Goal: Task Accomplishment & Management: Complete application form

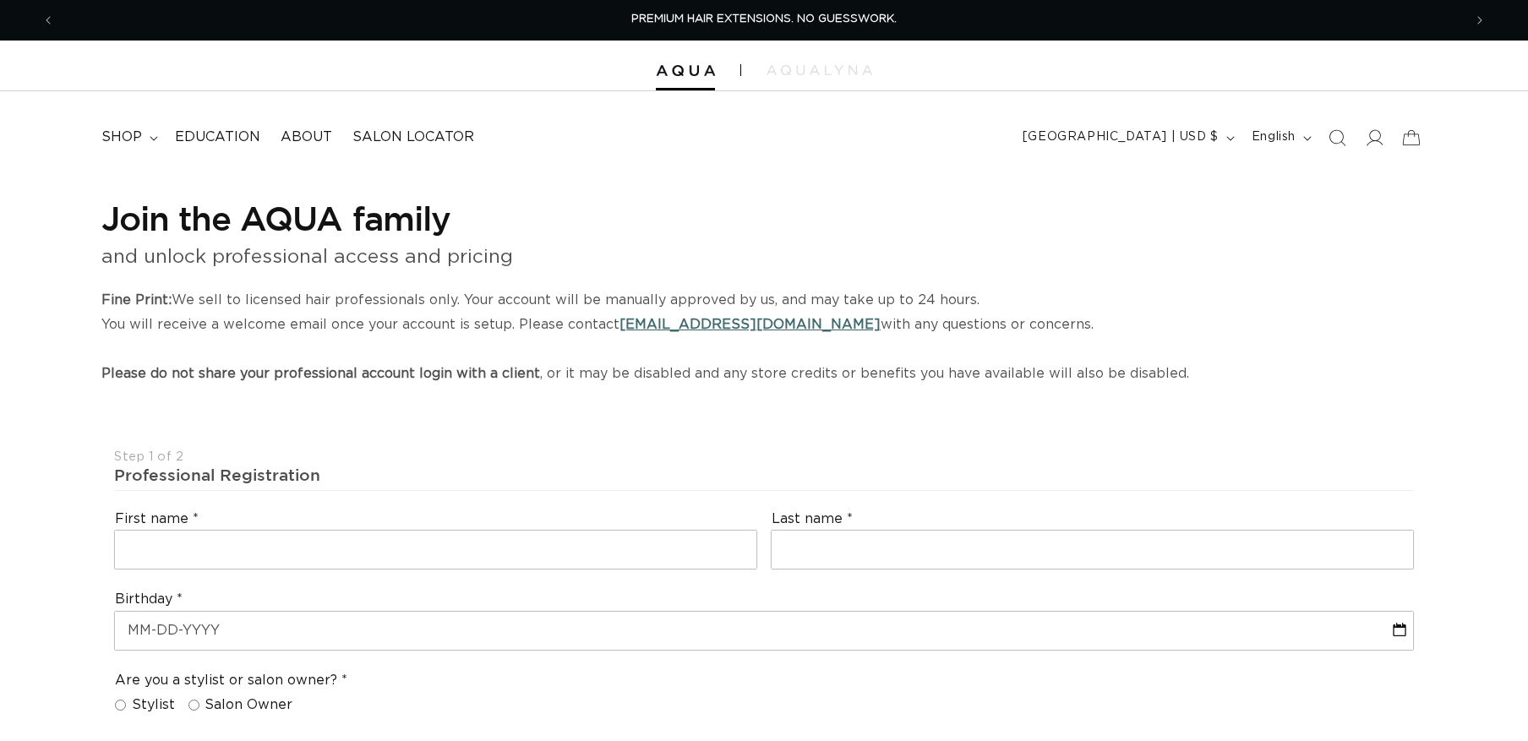
select select "US"
select select "[GEOGRAPHIC_DATA]"
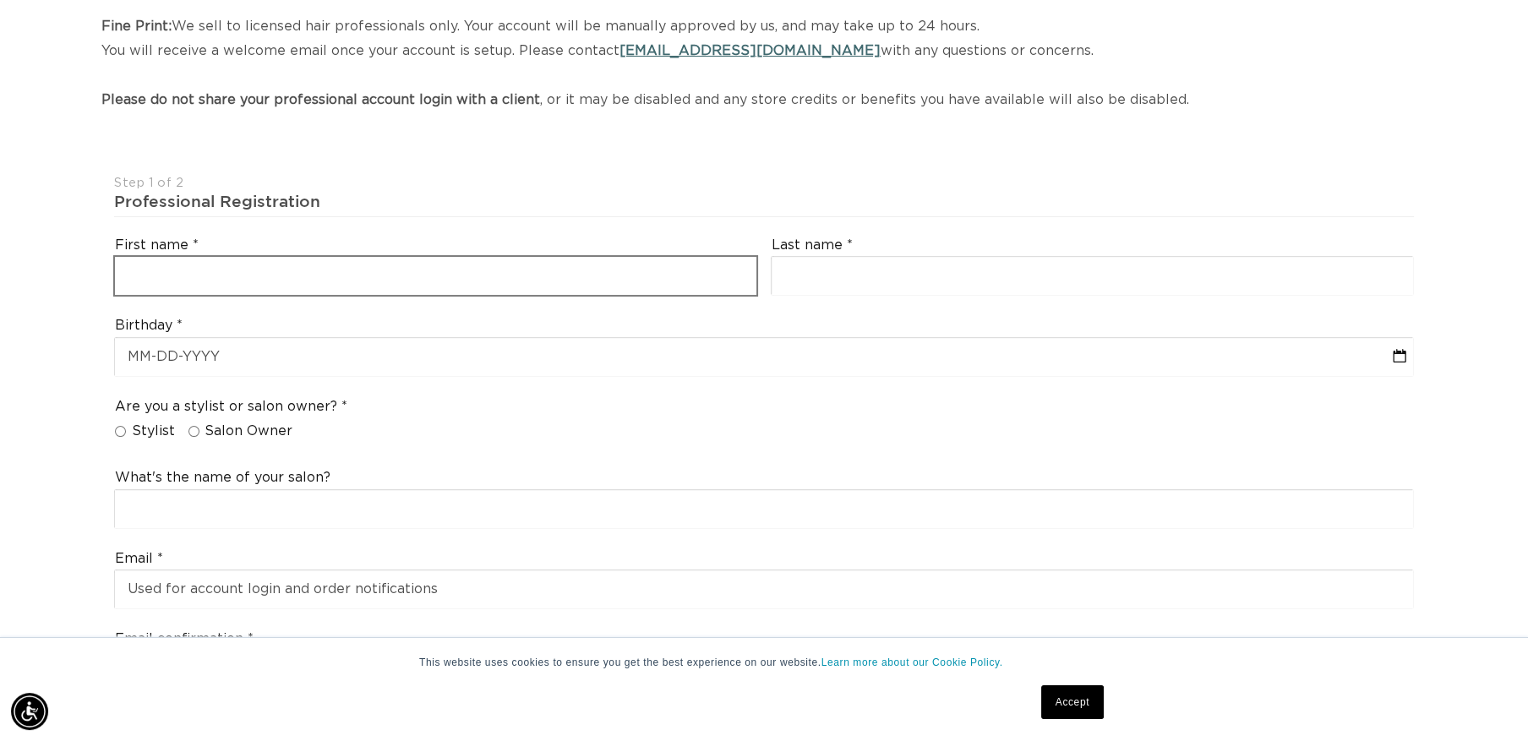
scroll to position [0, 1407]
click at [210, 273] on input "text" at bounding box center [435, 276] width 641 height 38
type input "[PERSON_NAME]"
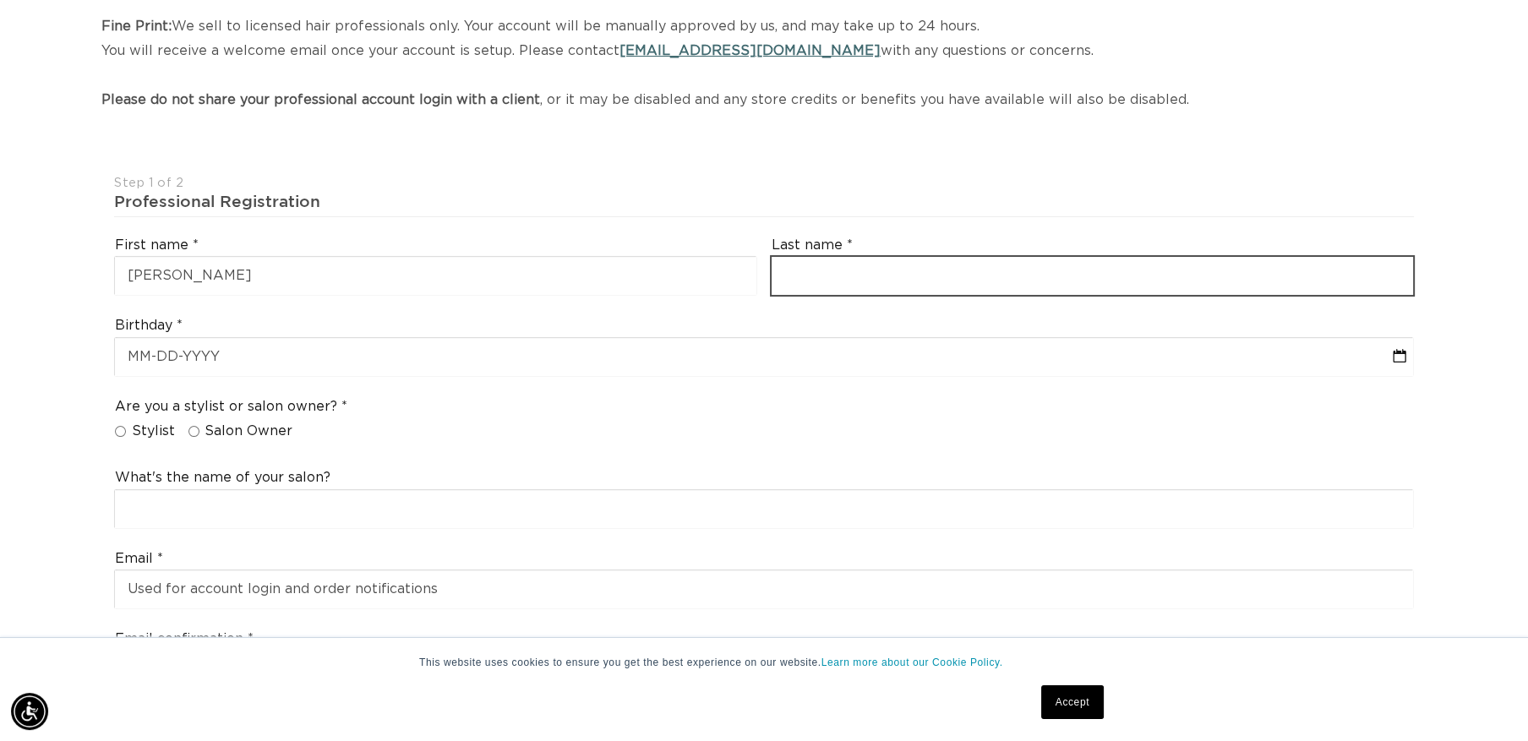
click at [809, 276] on input "text" at bounding box center [1092, 276] width 641 height 38
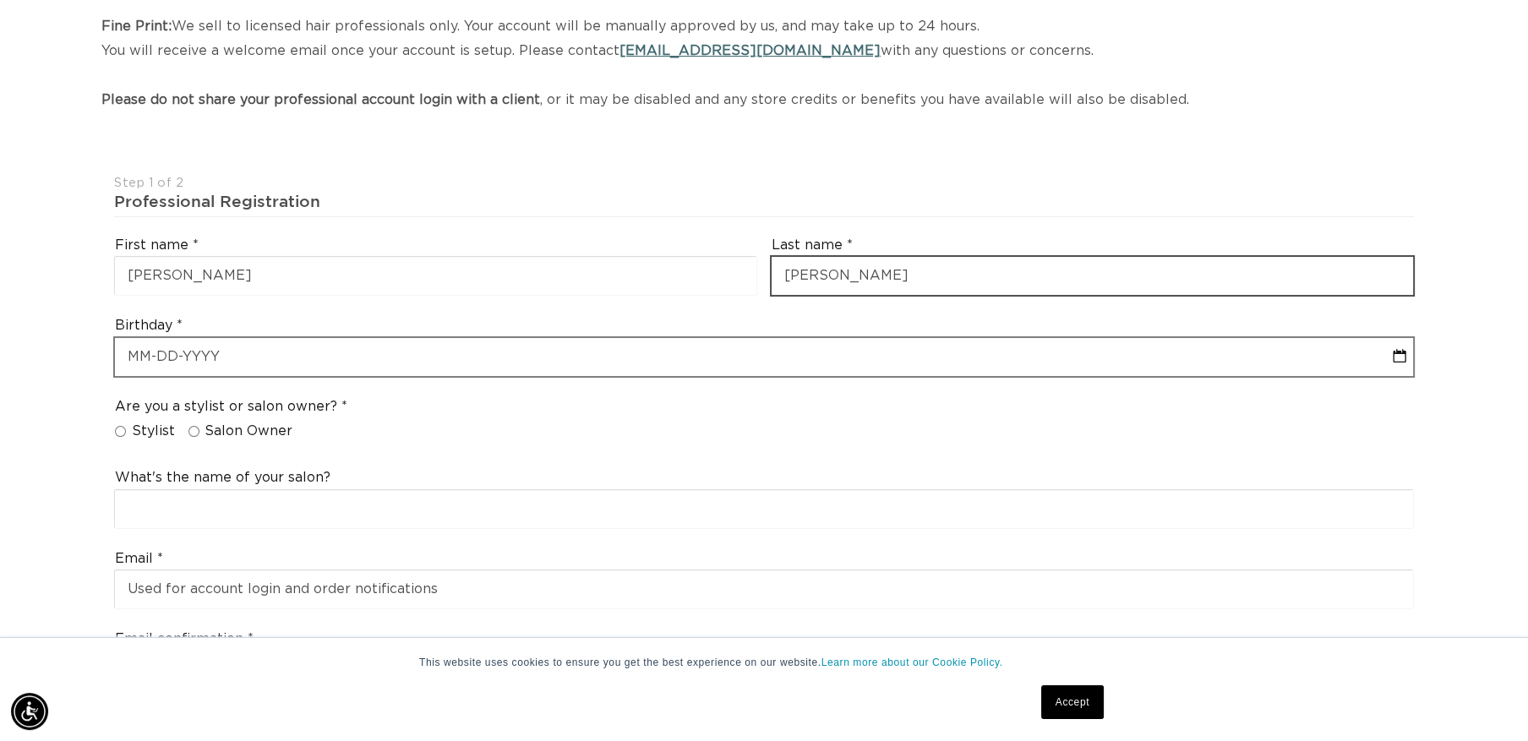
type input "[PERSON_NAME]"
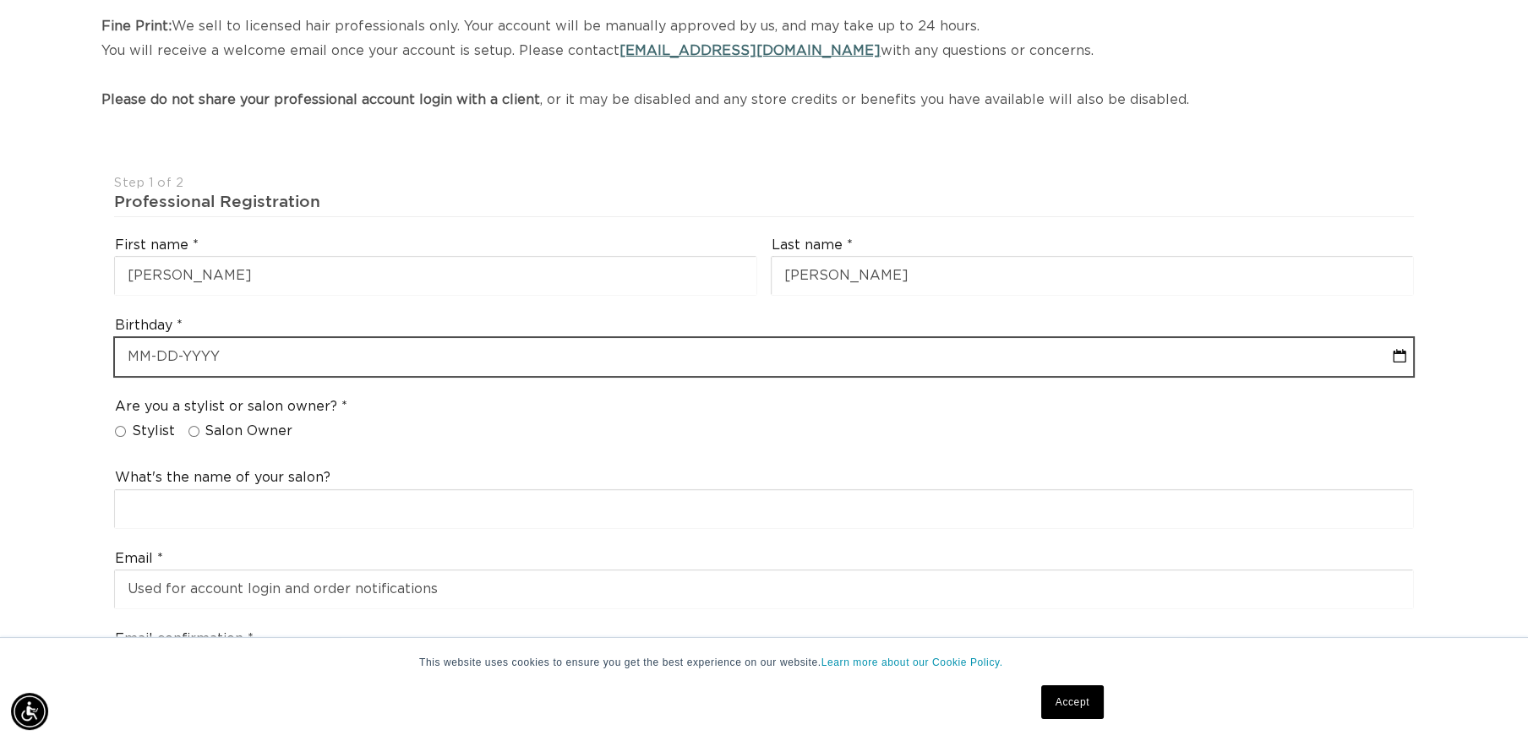
click at [205, 368] on input "text" at bounding box center [764, 357] width 1298 height 38
select select "9"
select select "2025"
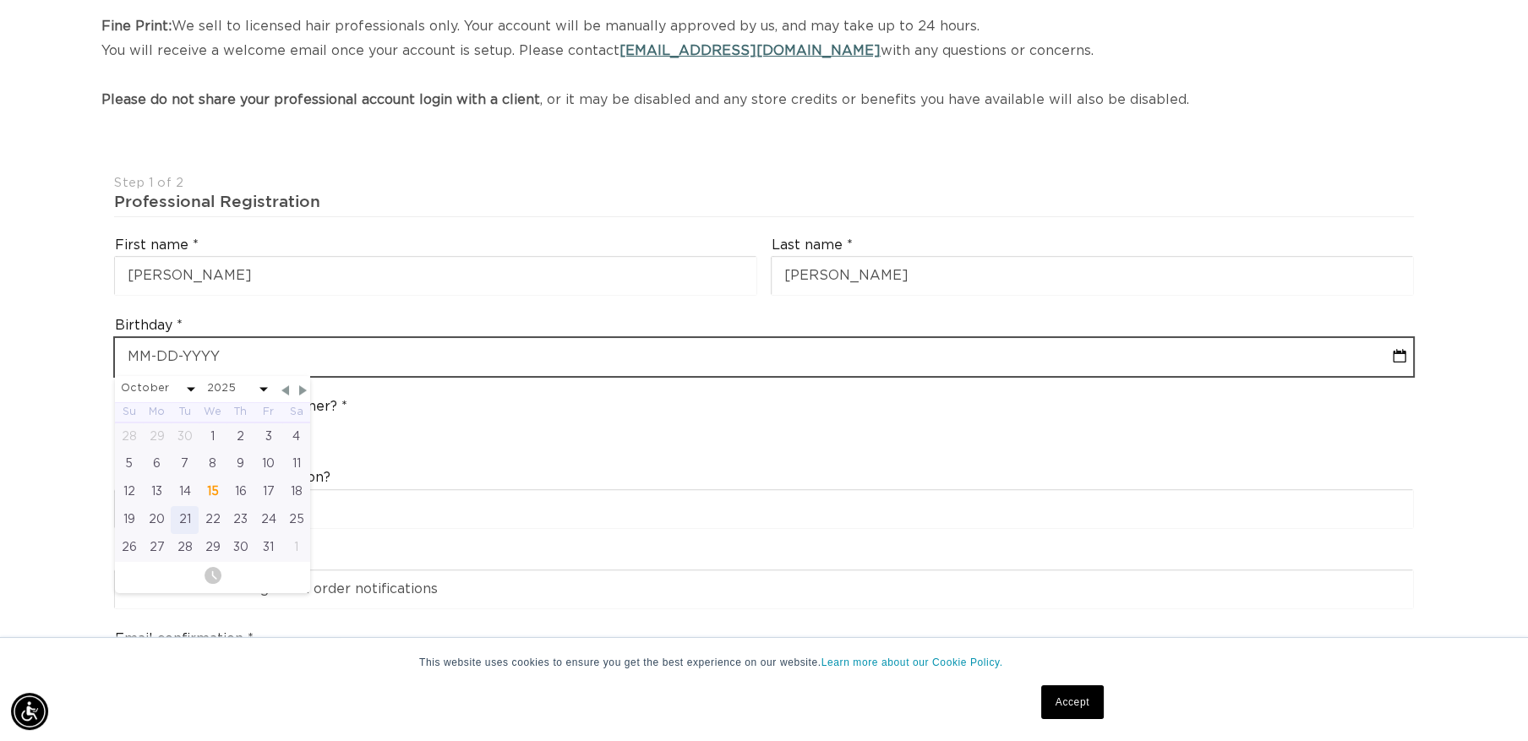
scroll to position [0, 2815]
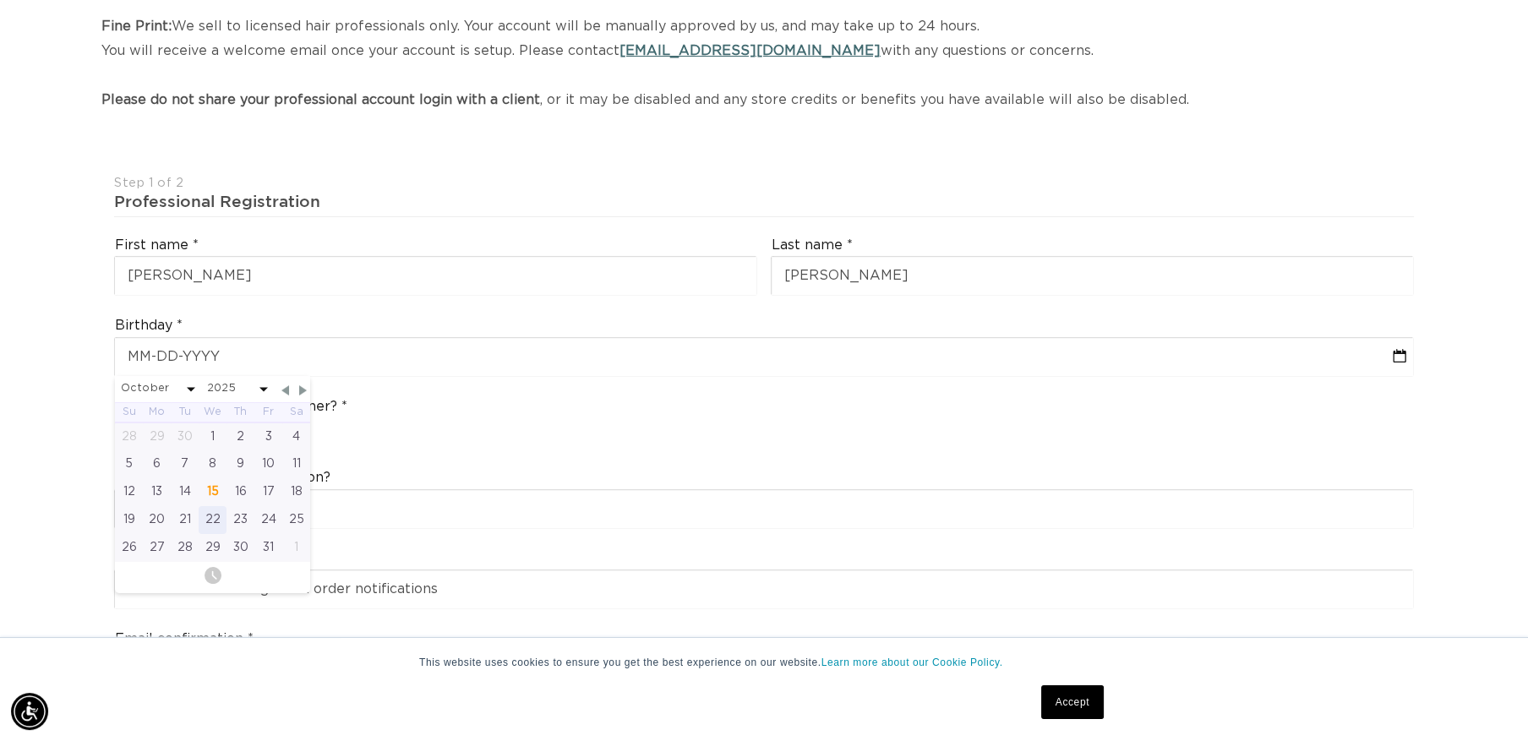
click at [210, 516] on div "22" at bounding box center [213, 520] width 28 height 28
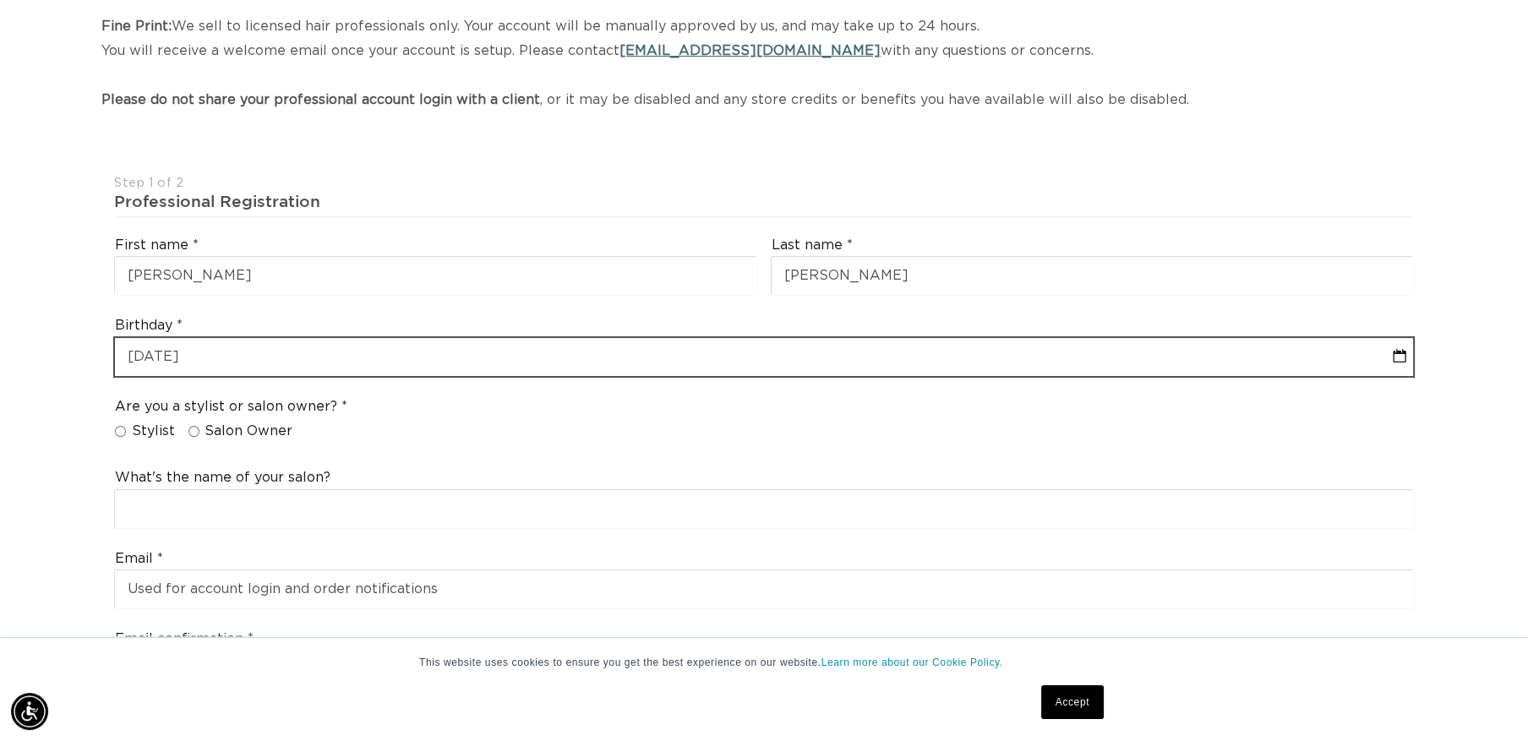
select select "9"
select select "2025"
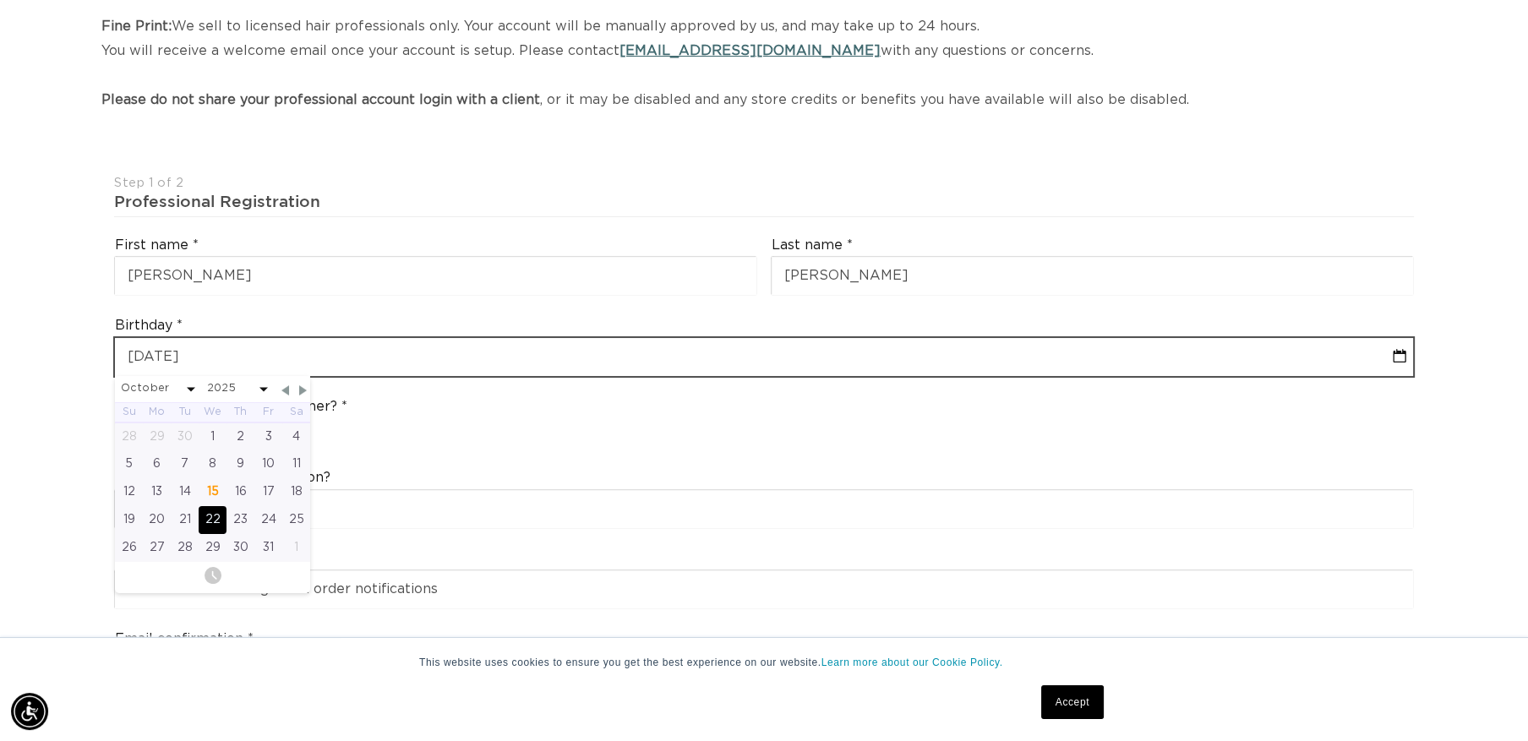
click at [212, 355] on input "text" at bounding box center [764, 357] width 1298 height 38
type input "[PHONE_NUMBER]"
select select "9"
select select "2025"
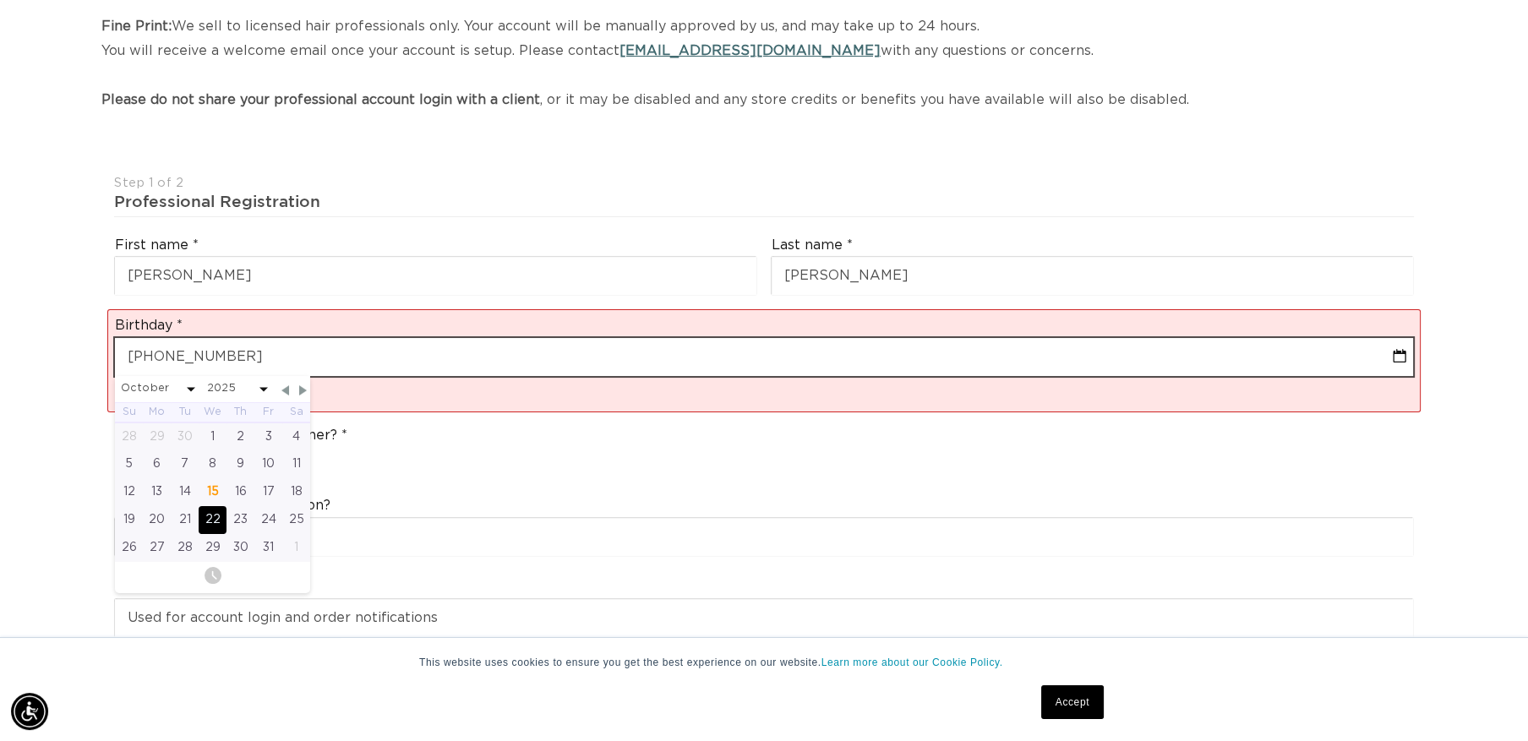
type input "[DATE]"
select select "9"
select select "2025"
type input "10-22-2"
select select "9"
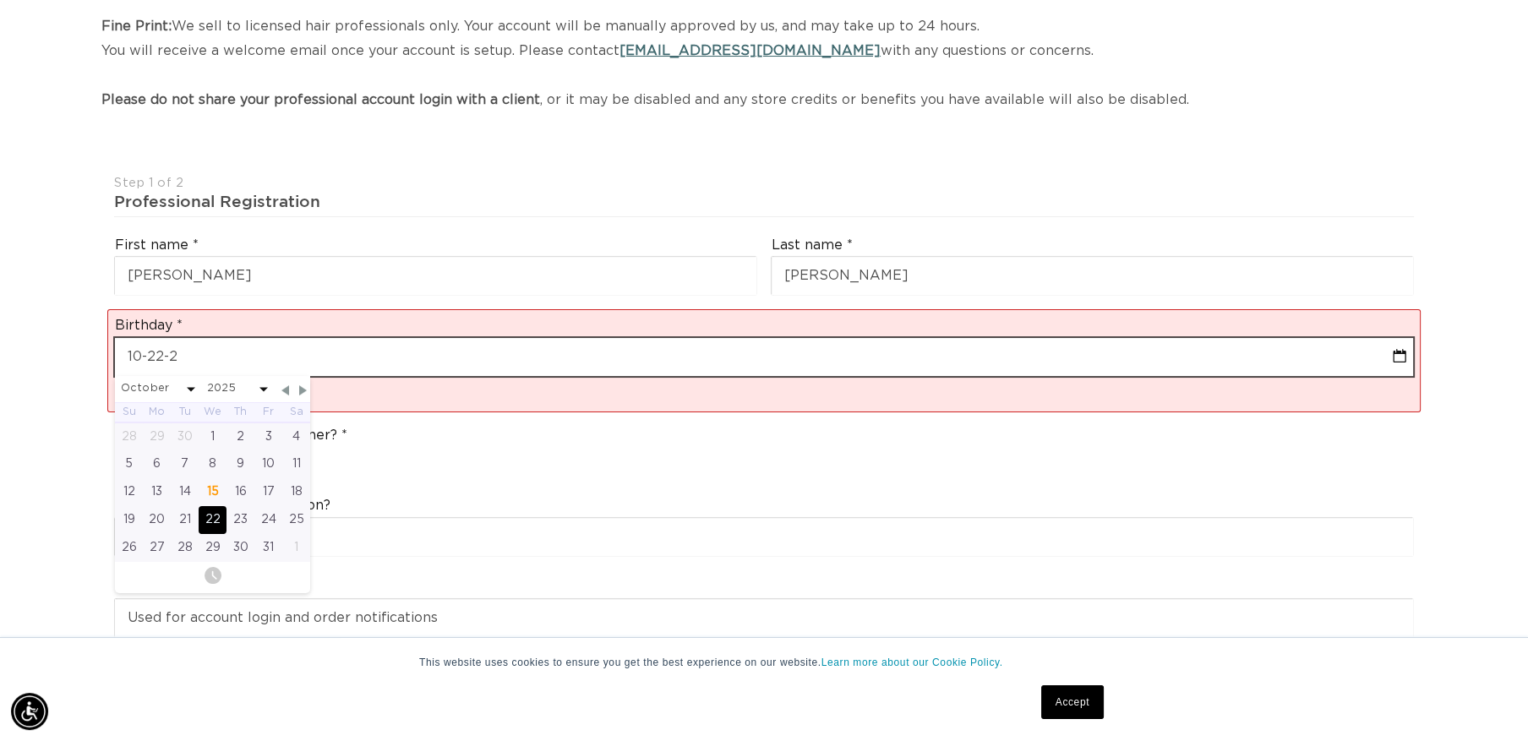
select select "2025"
type input "10-22-"
select select "9"
select select "2025"
type input "[DATE]"
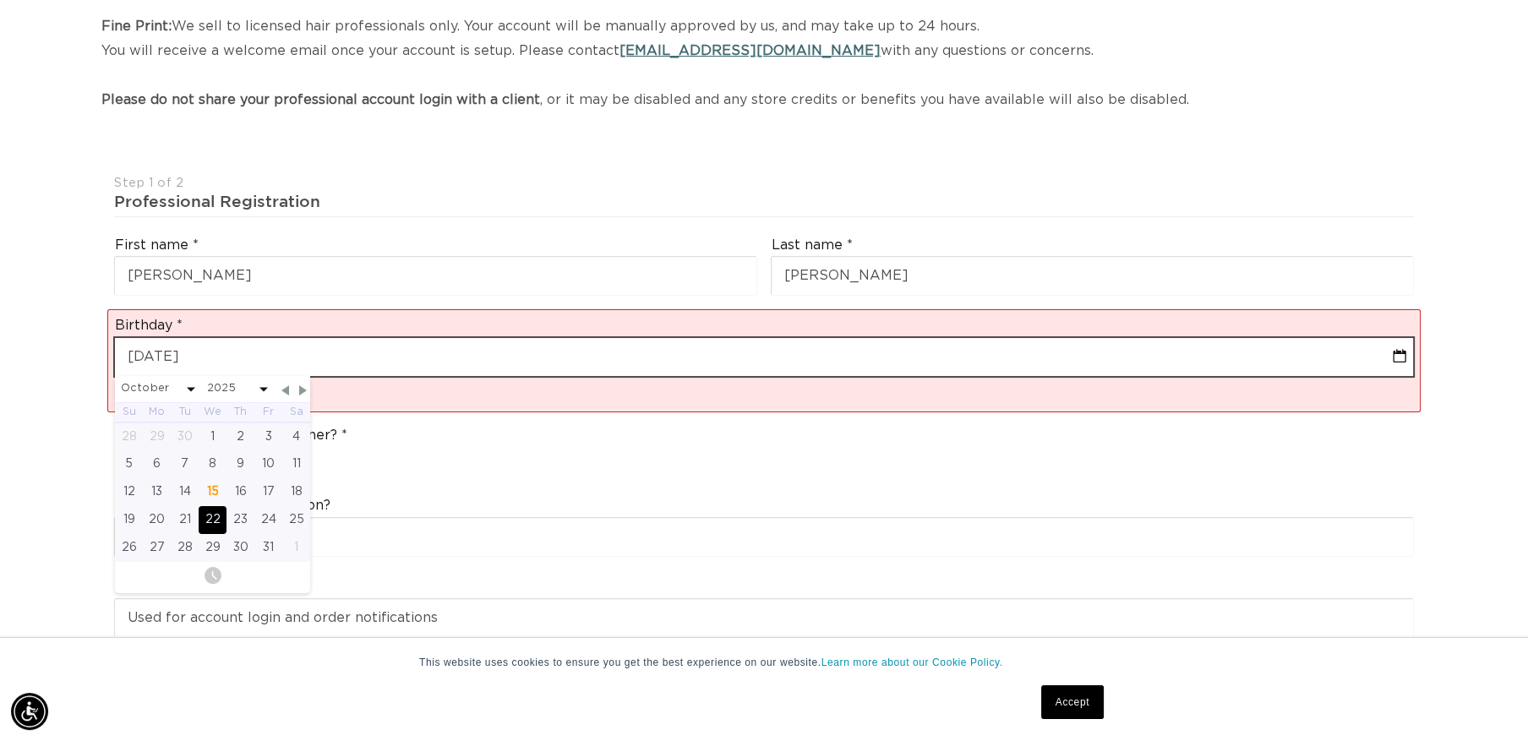
select select "9"
select select "2025"
type input "[PHONE_NUMBER]"
select select "9"
select select "2025"
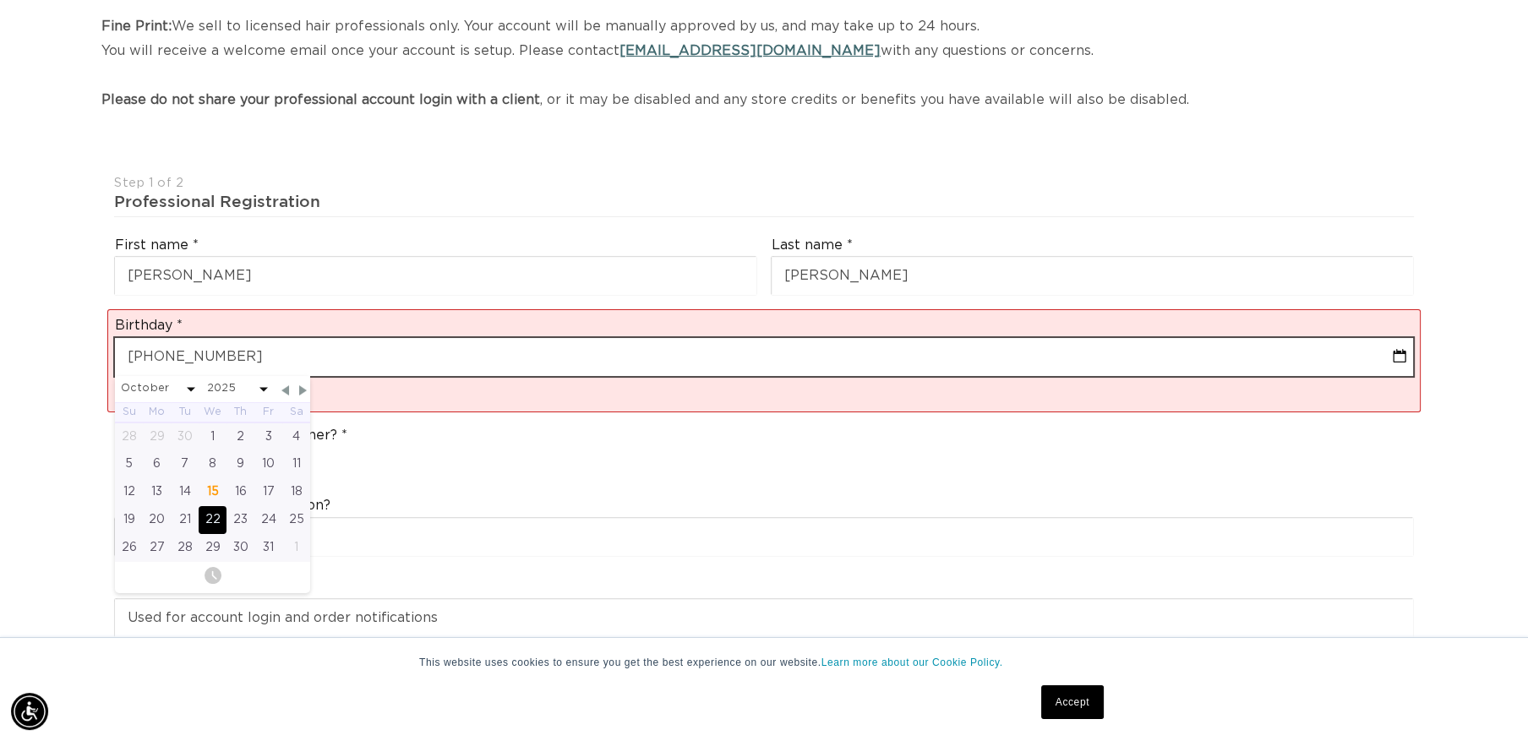
type input "[DATE]"
select select "9"
select select "1974"
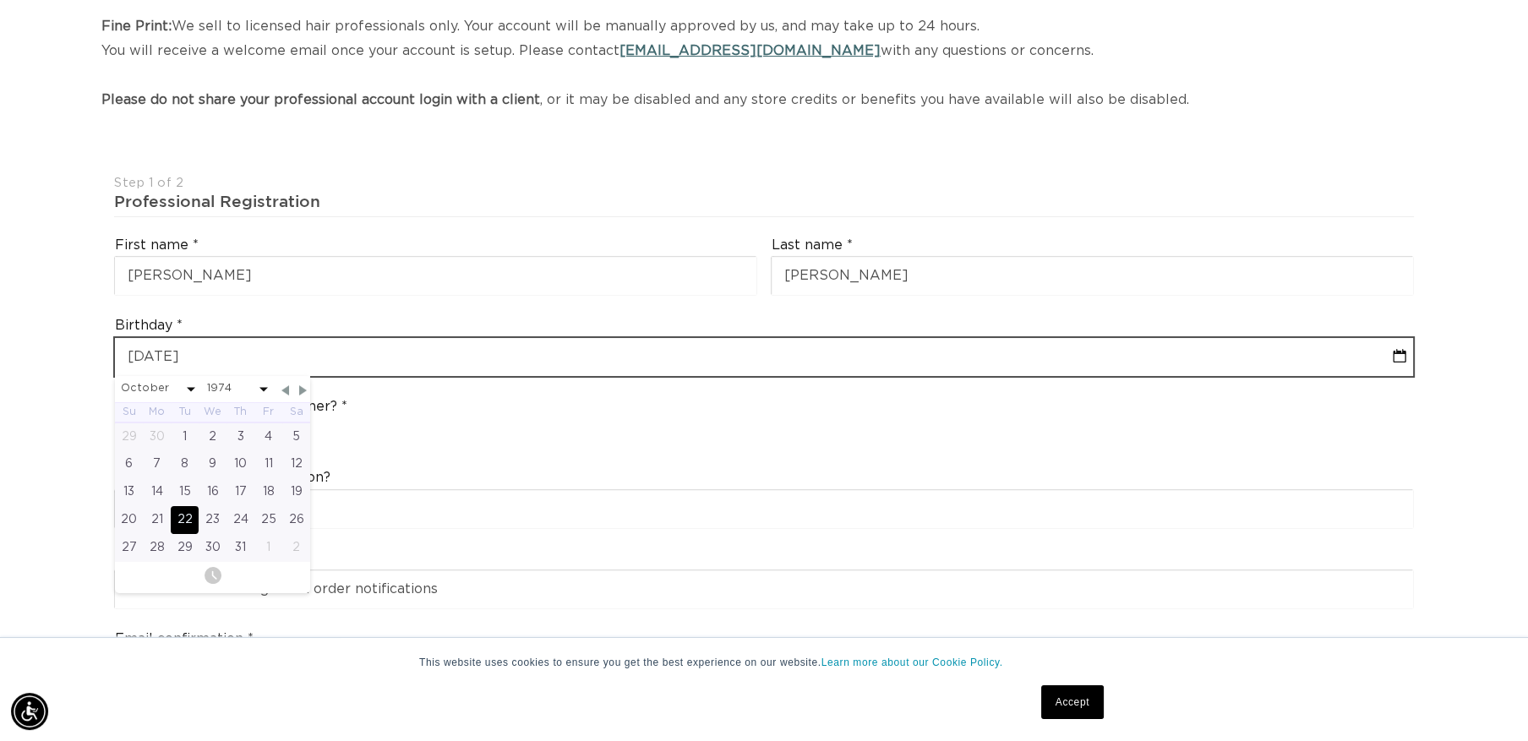
type input "[DATE]"
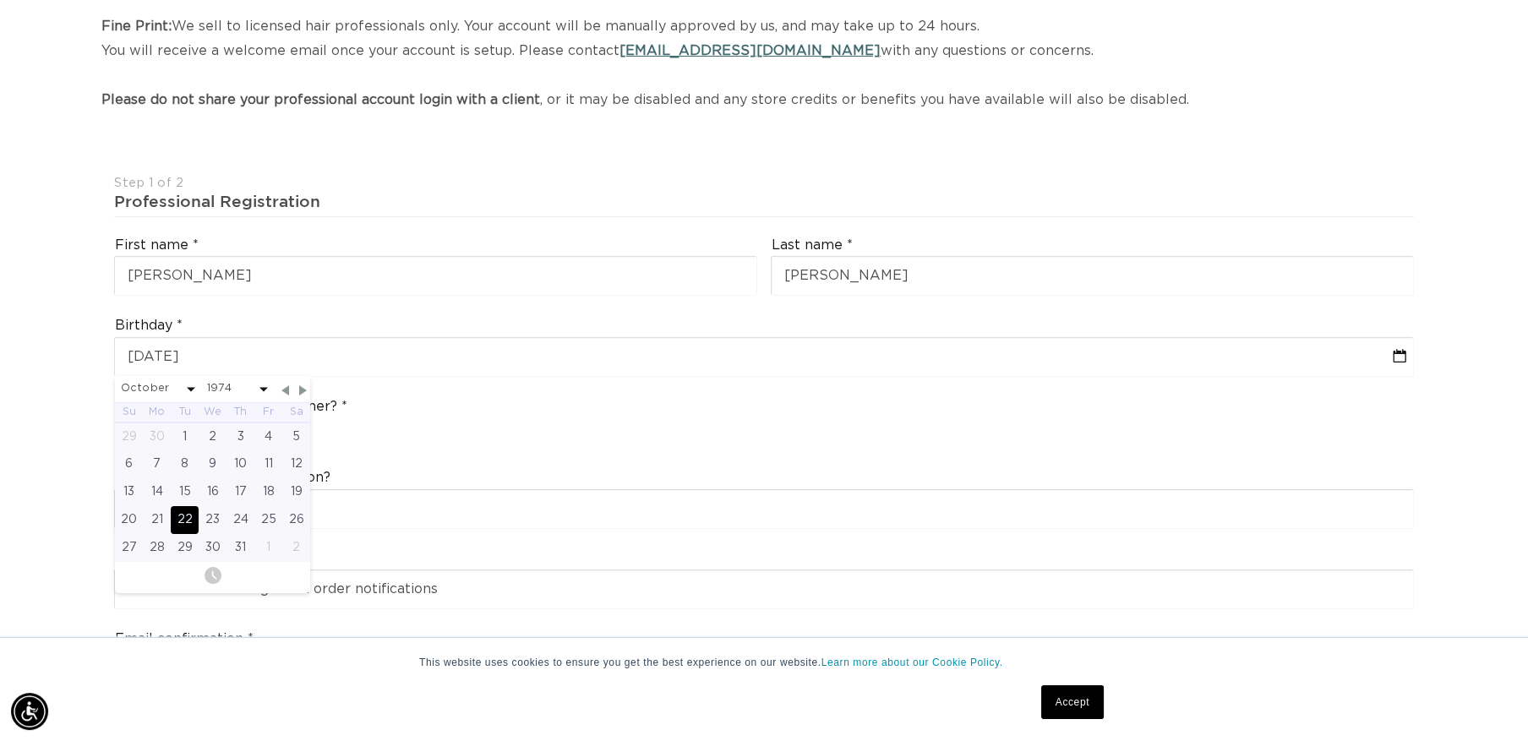
click at [309, 314] on div "Birthday [DEMOGRAPHIC_DATA] January February March April May June July August S…" at bounding box center [763, 346] width 1313 height 74
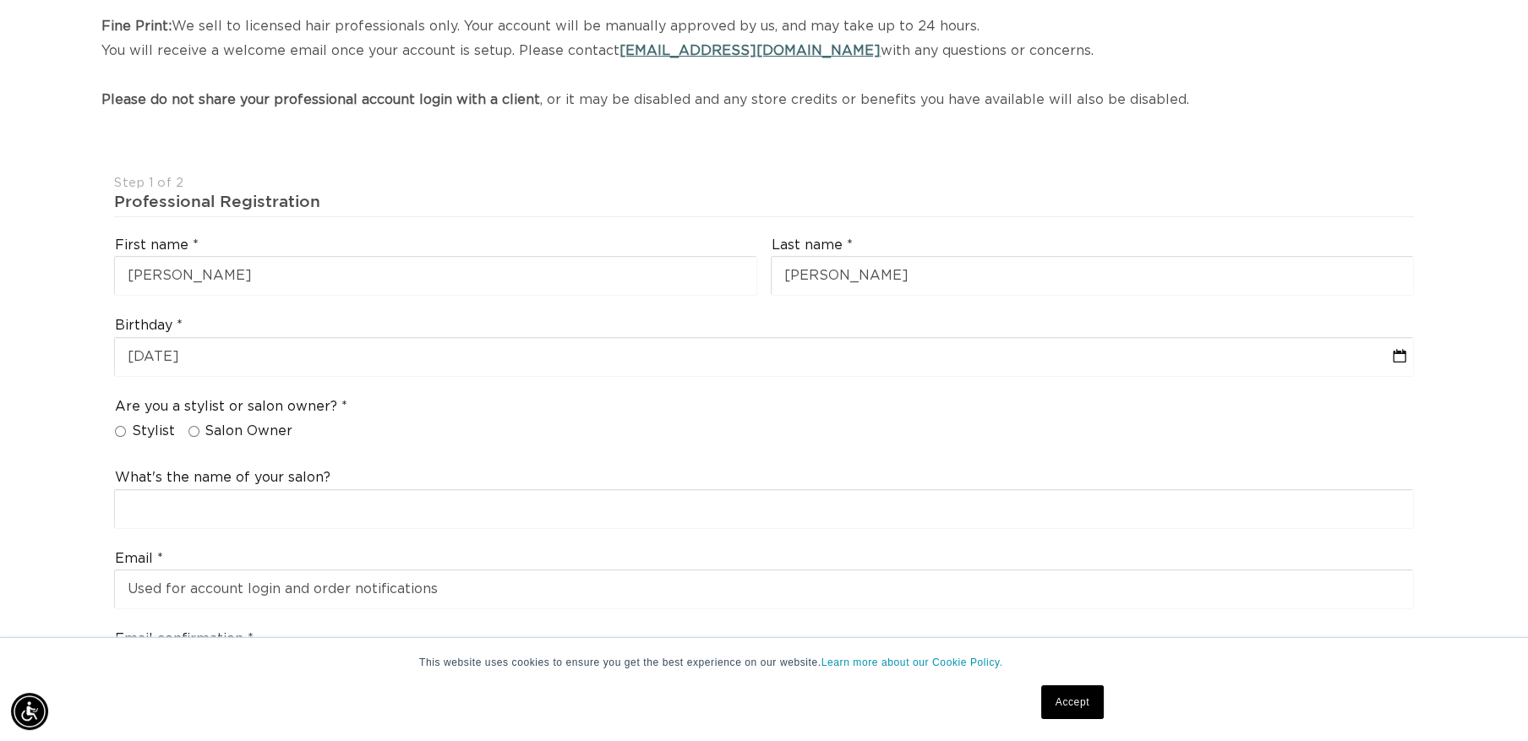
scroll to position [0, 2815]
click at [189, 426] on input "Salon Owner" at bounding box center [193, 431] width 11 height 11
radio input "true"
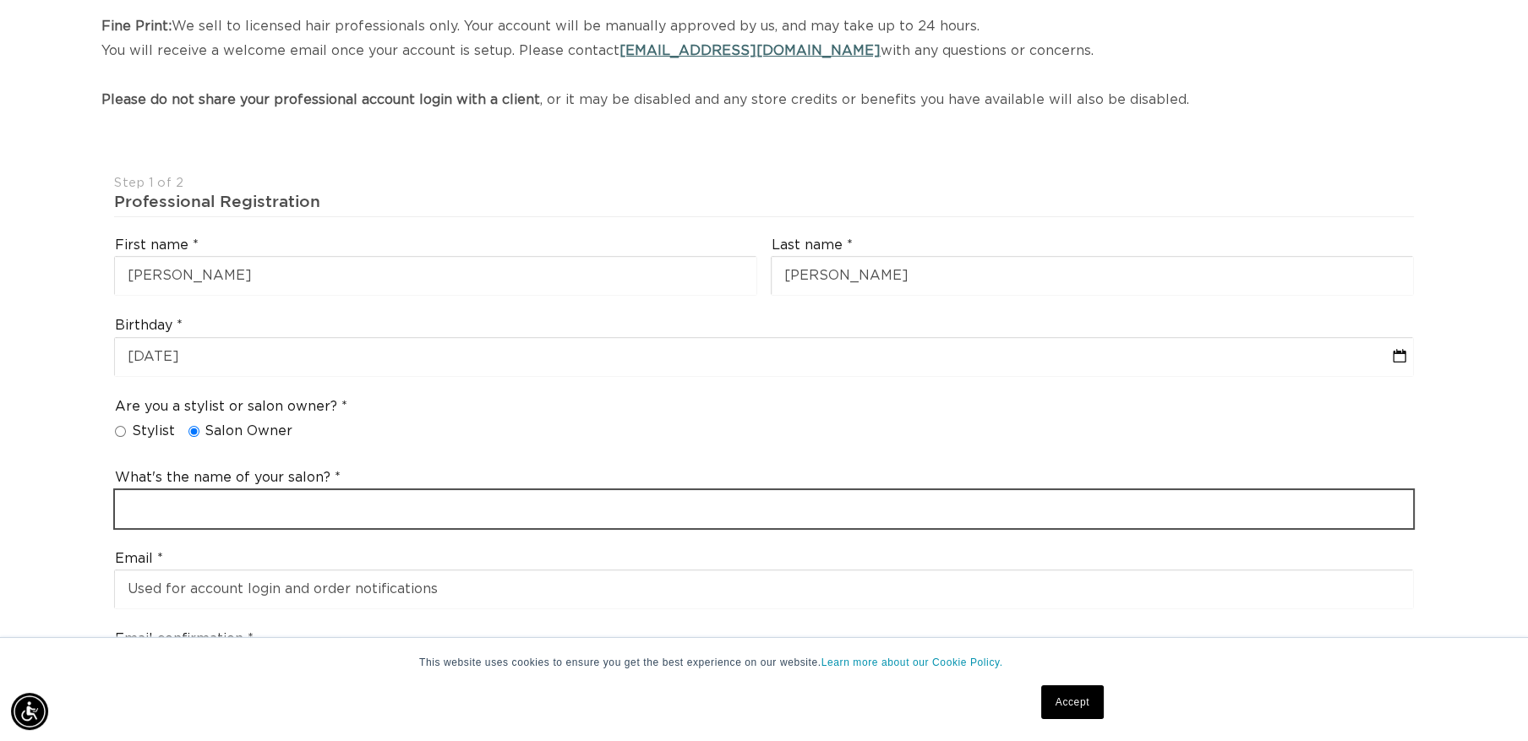
click at [153, 514] on input "text" at bounding box center [764, 509] width 1298 height 38
type input "BRACHA"
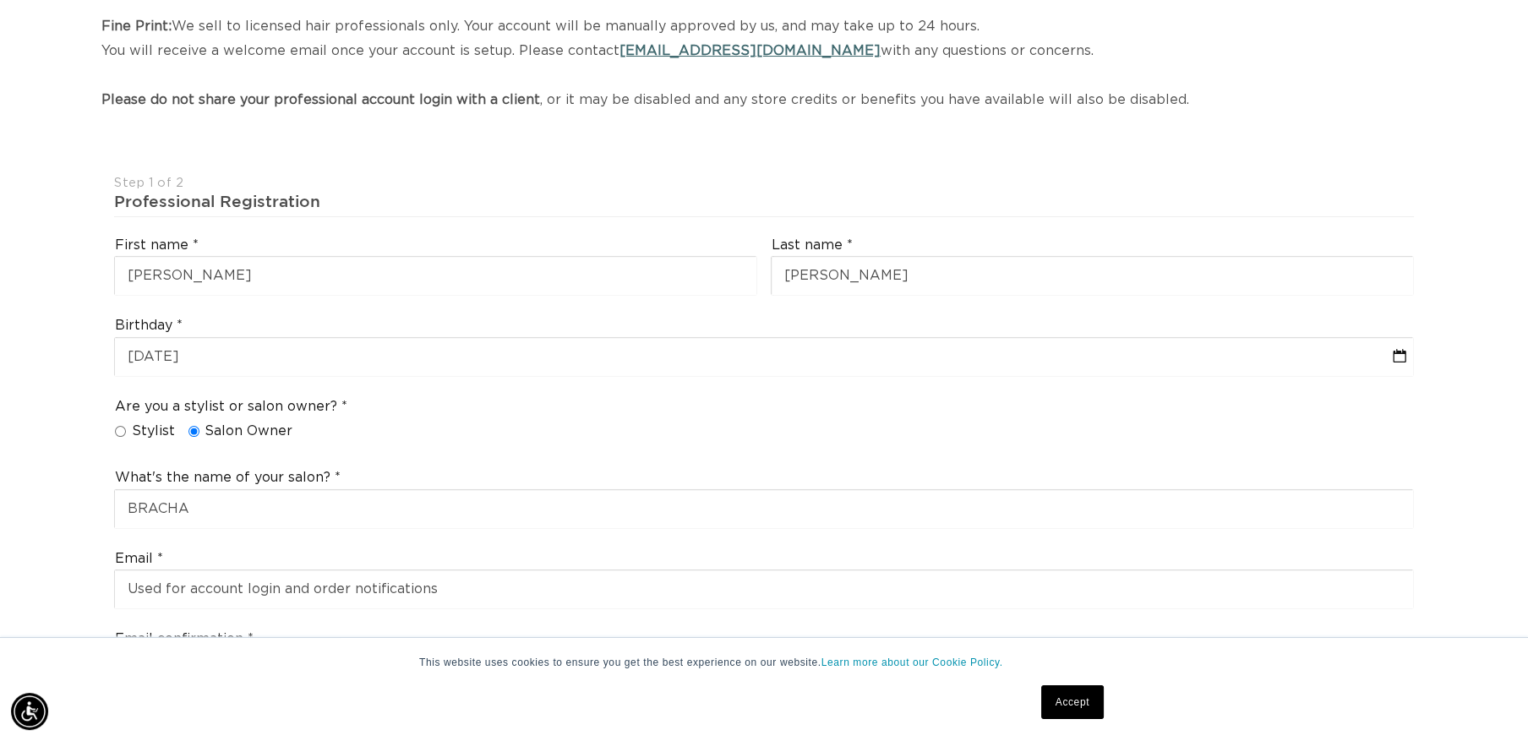
click at [505, 437] on div "Are you a stylist or salon owner? Stylist Salon Owner" at bounding box center [763, 422] width 1313 height 64
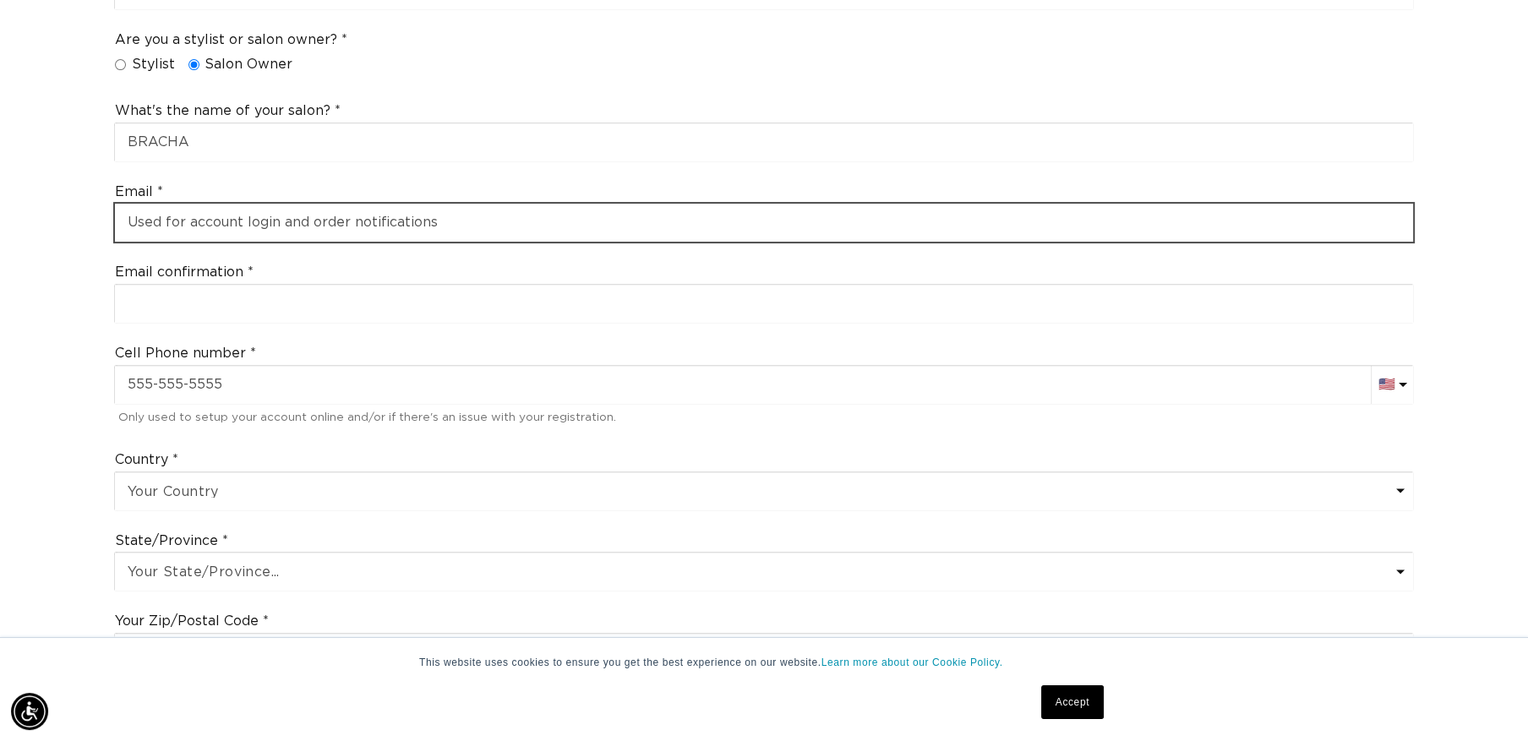
click at [171, 228] on input "email" at bounding box center [764, 223] width 1298 height 38
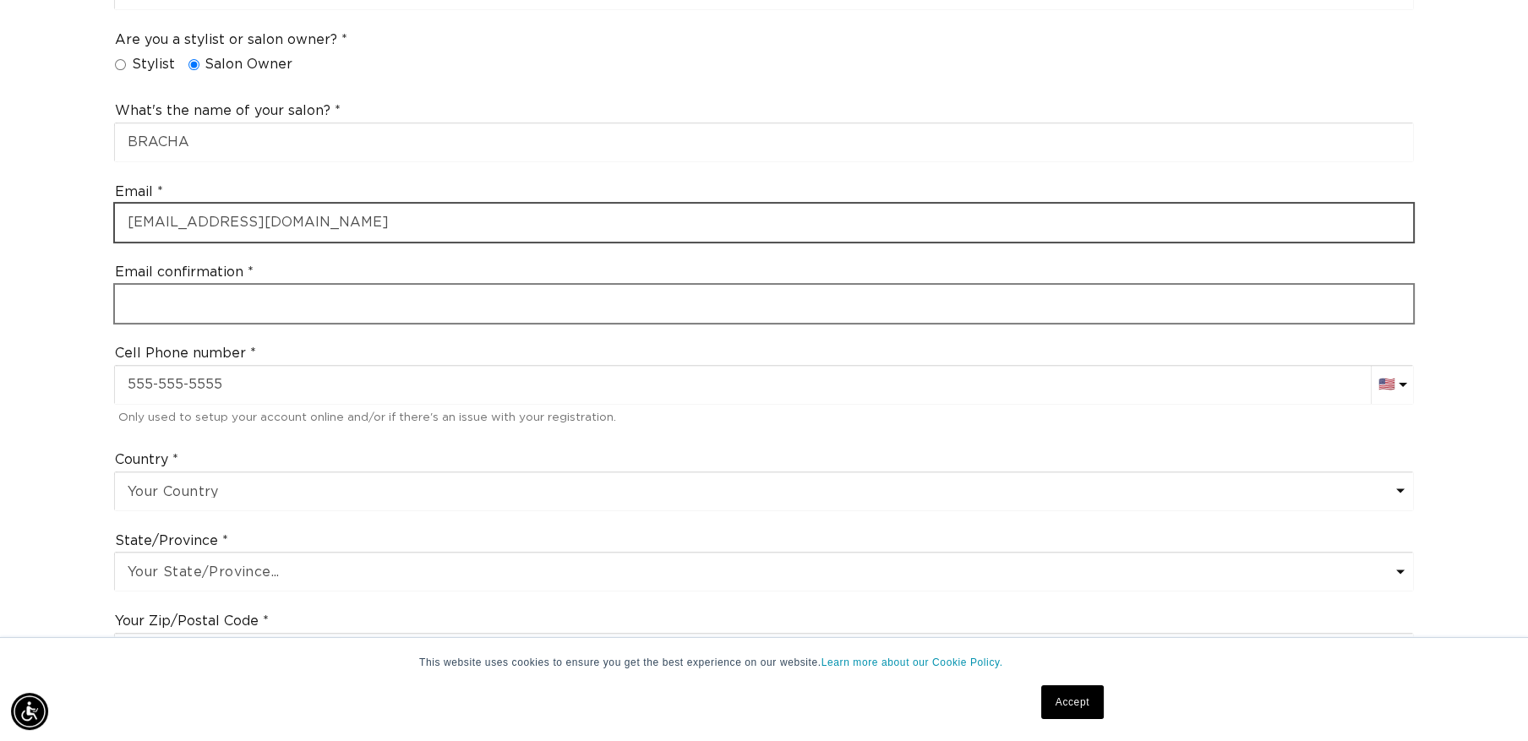
type input "[EMAIL_ADDRESS][DOMAIN_NAME]"
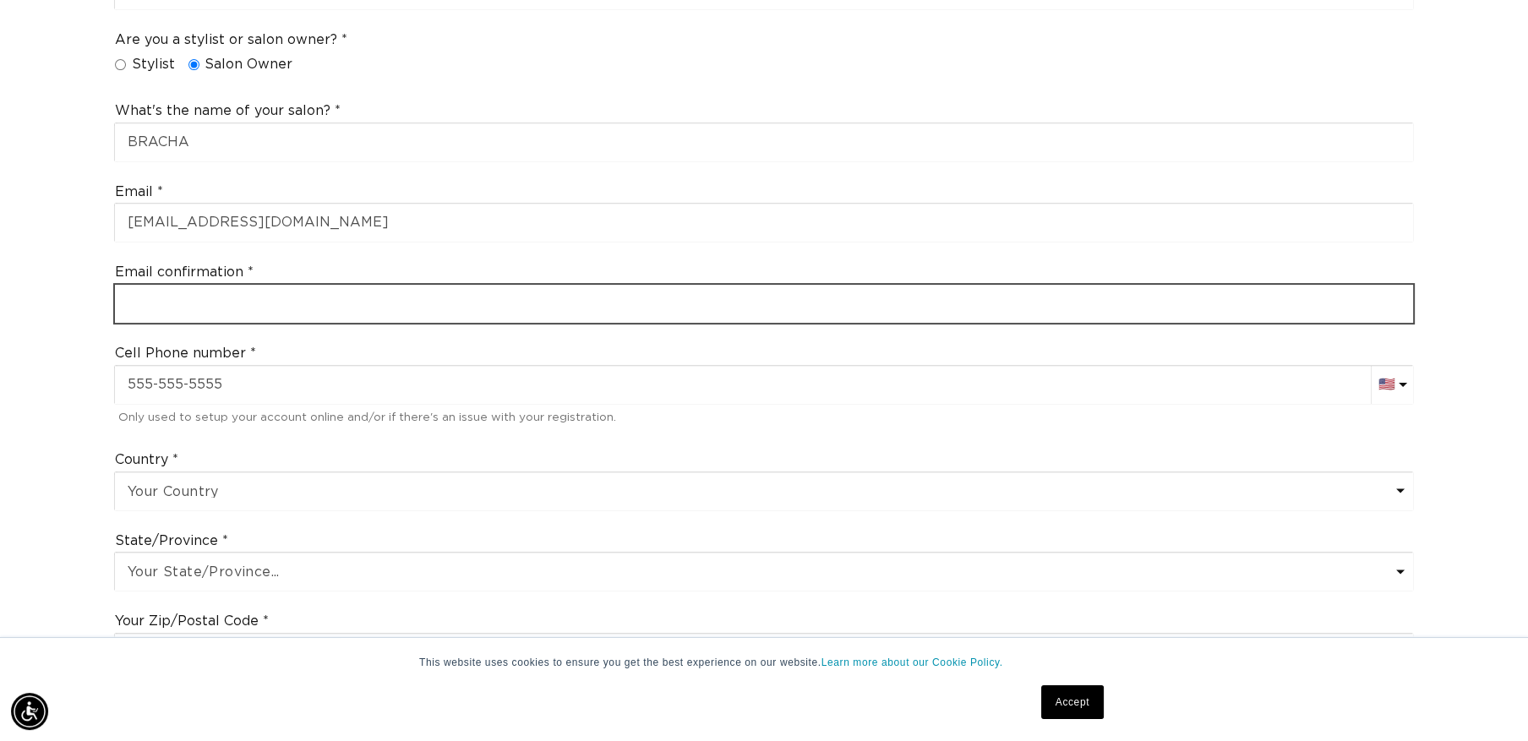
click at [148, 302] on input "email" at bounding box center [764, 304] width 1298 height 38
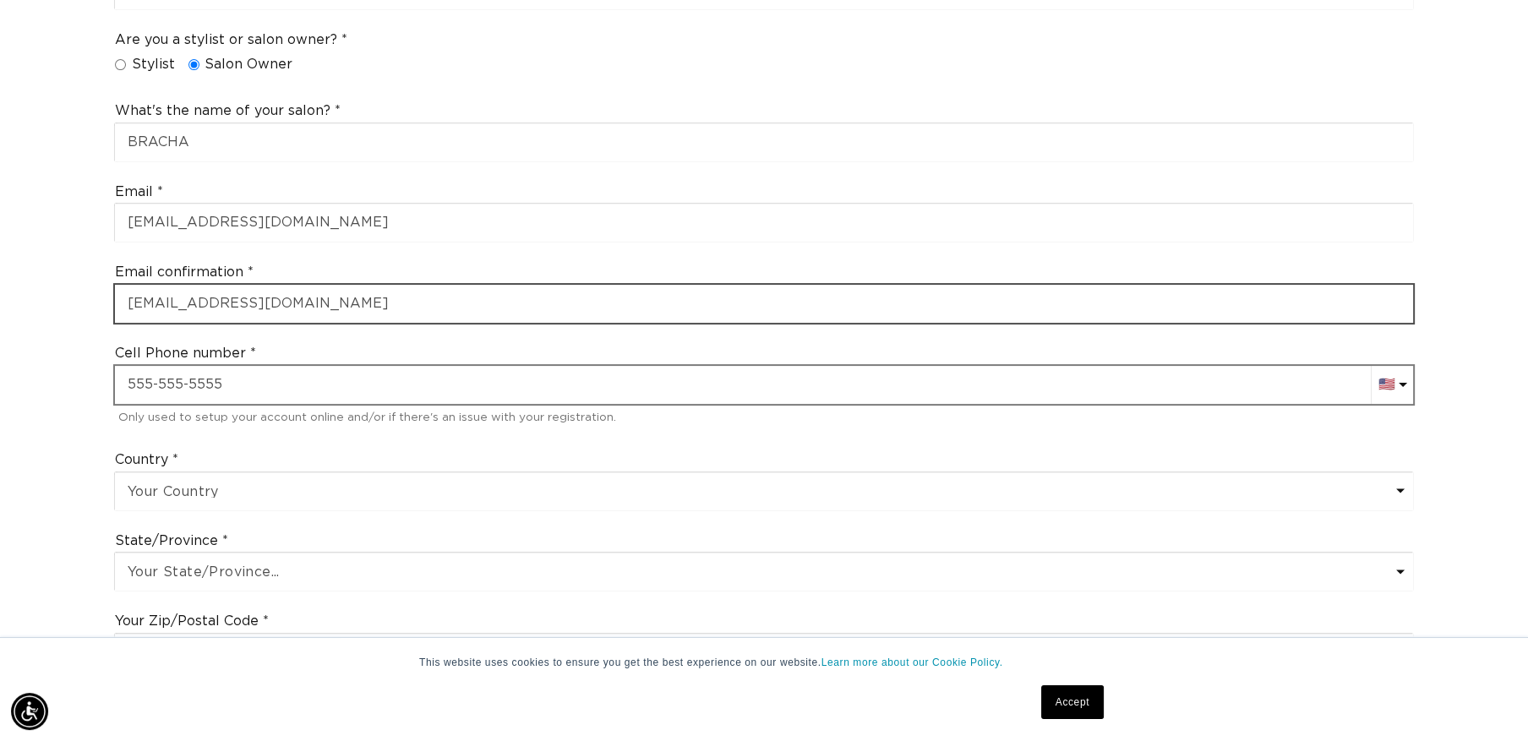
type input "[EMAIL_ADDRESS][DOMAIN_NAME]"
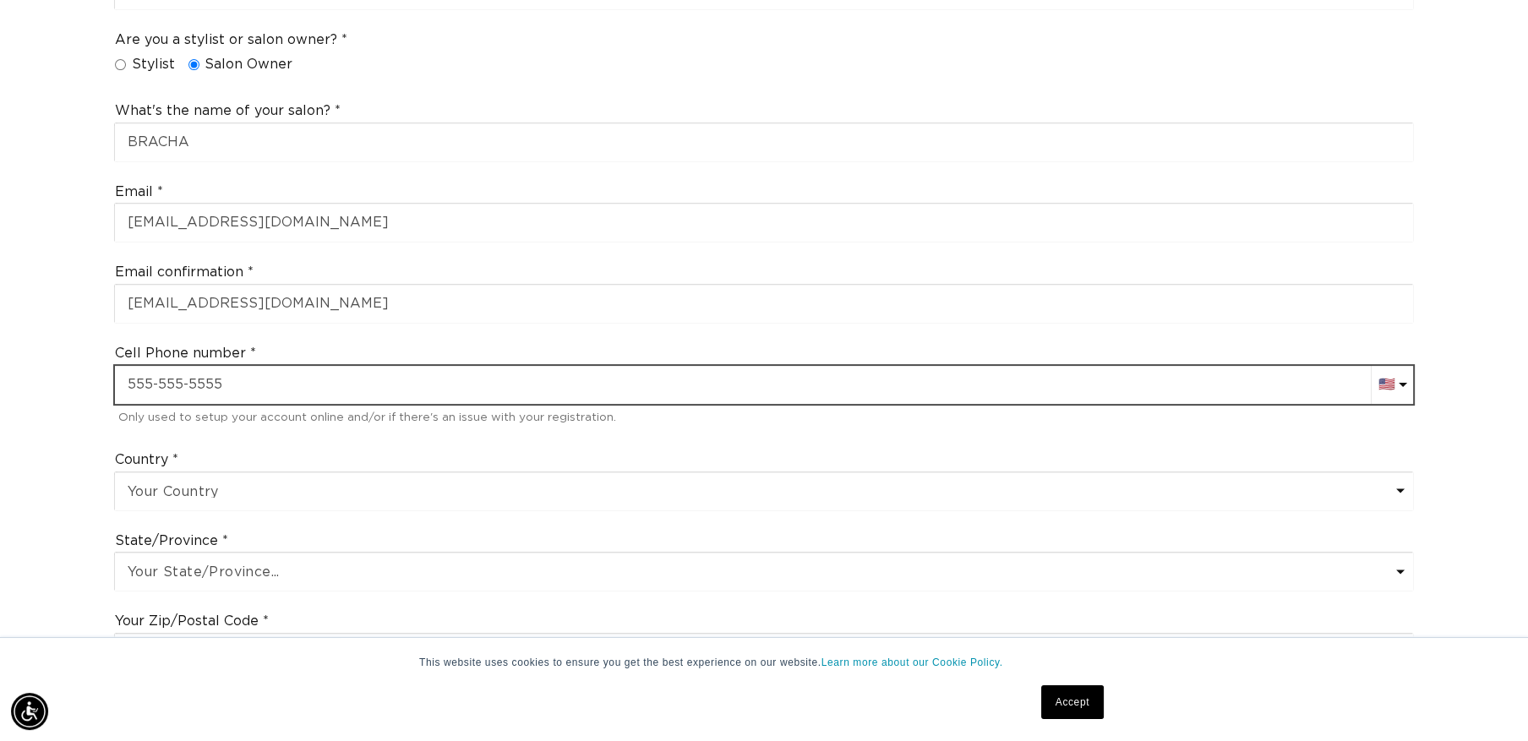
click at [140, 385] on input "text" at bounding box center [764, 385] width 1298 height 38
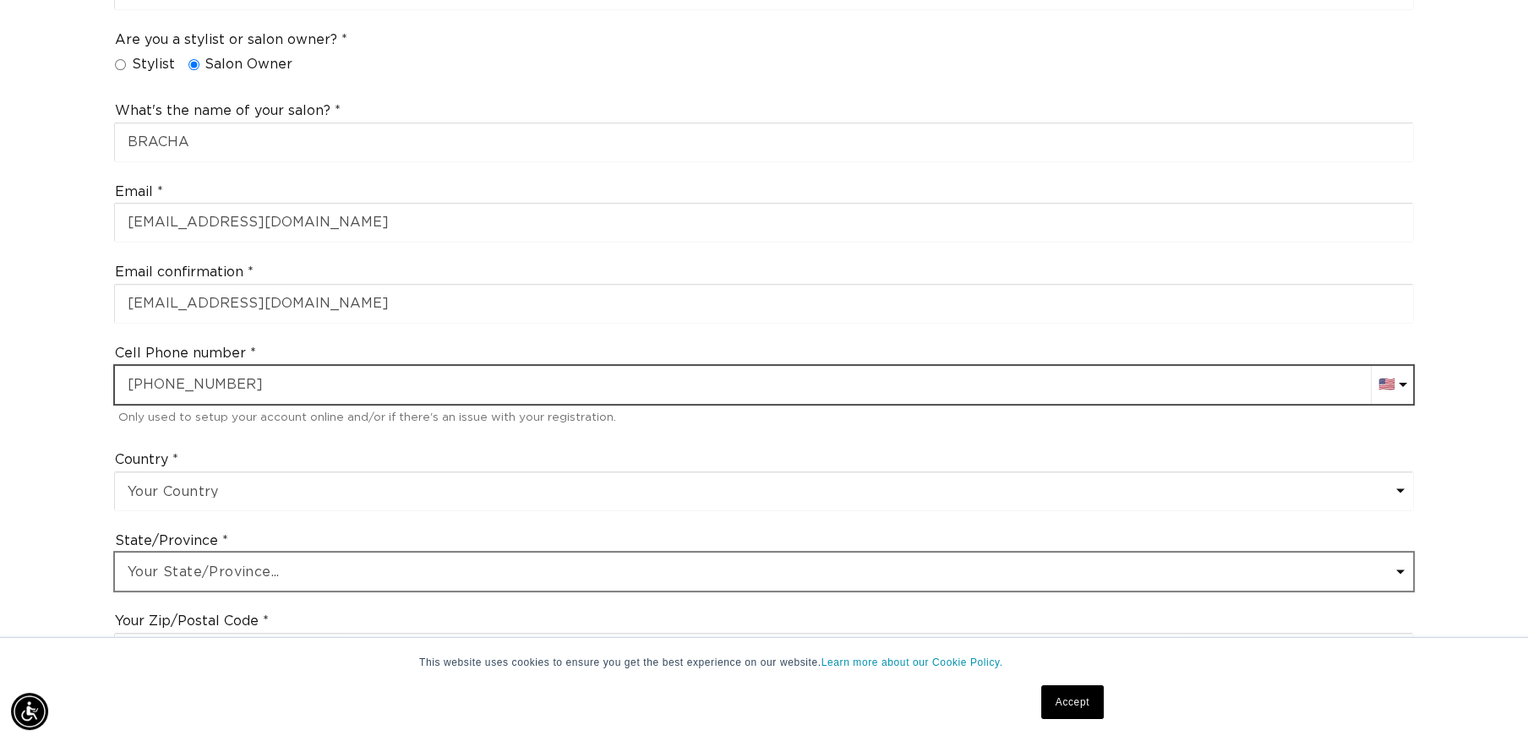
type input "[PHONE_NUMBER]"
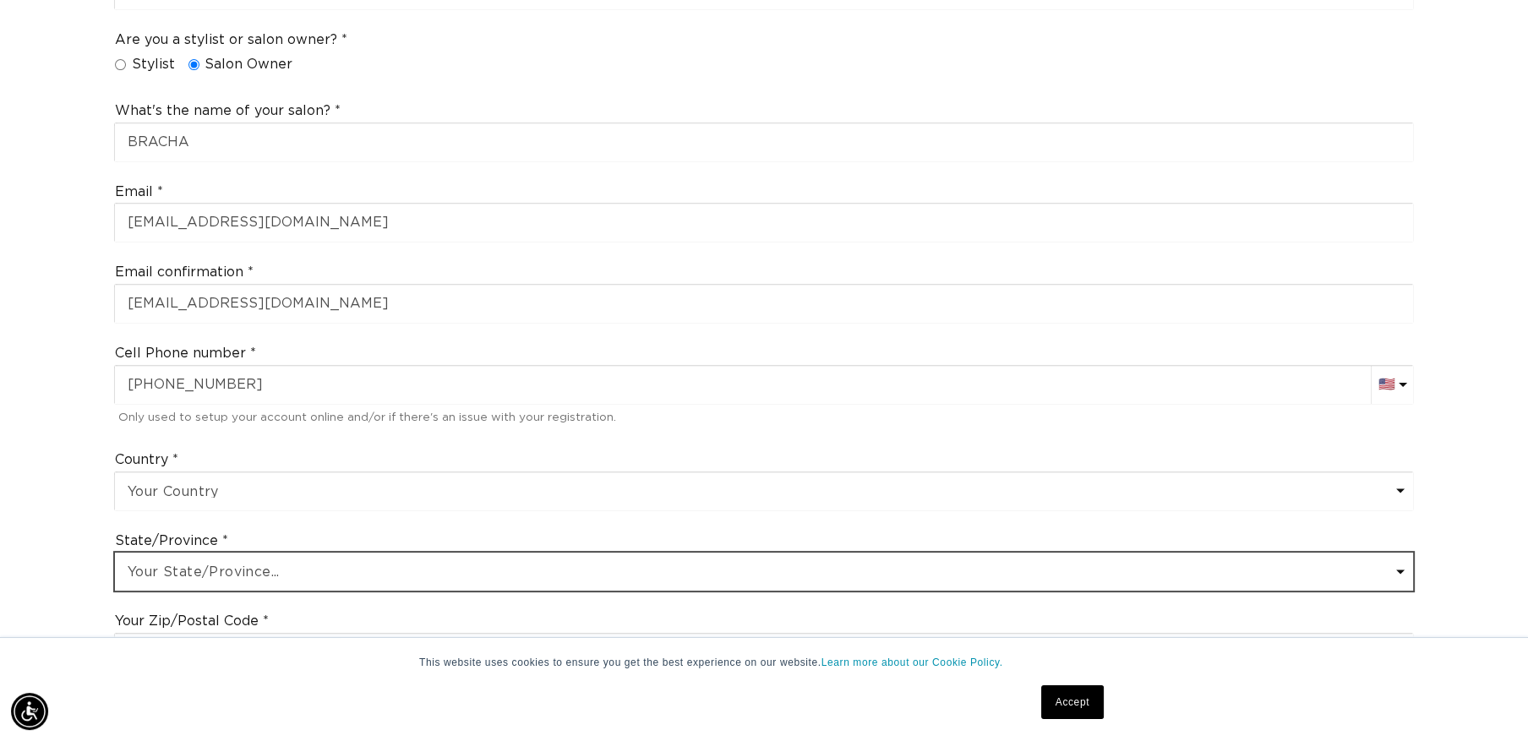
scroll to position [0, 1407]
select select "[US_STATE]"
click option "[US_STATE]" at bounding box center [0, 0] width 0 height 0
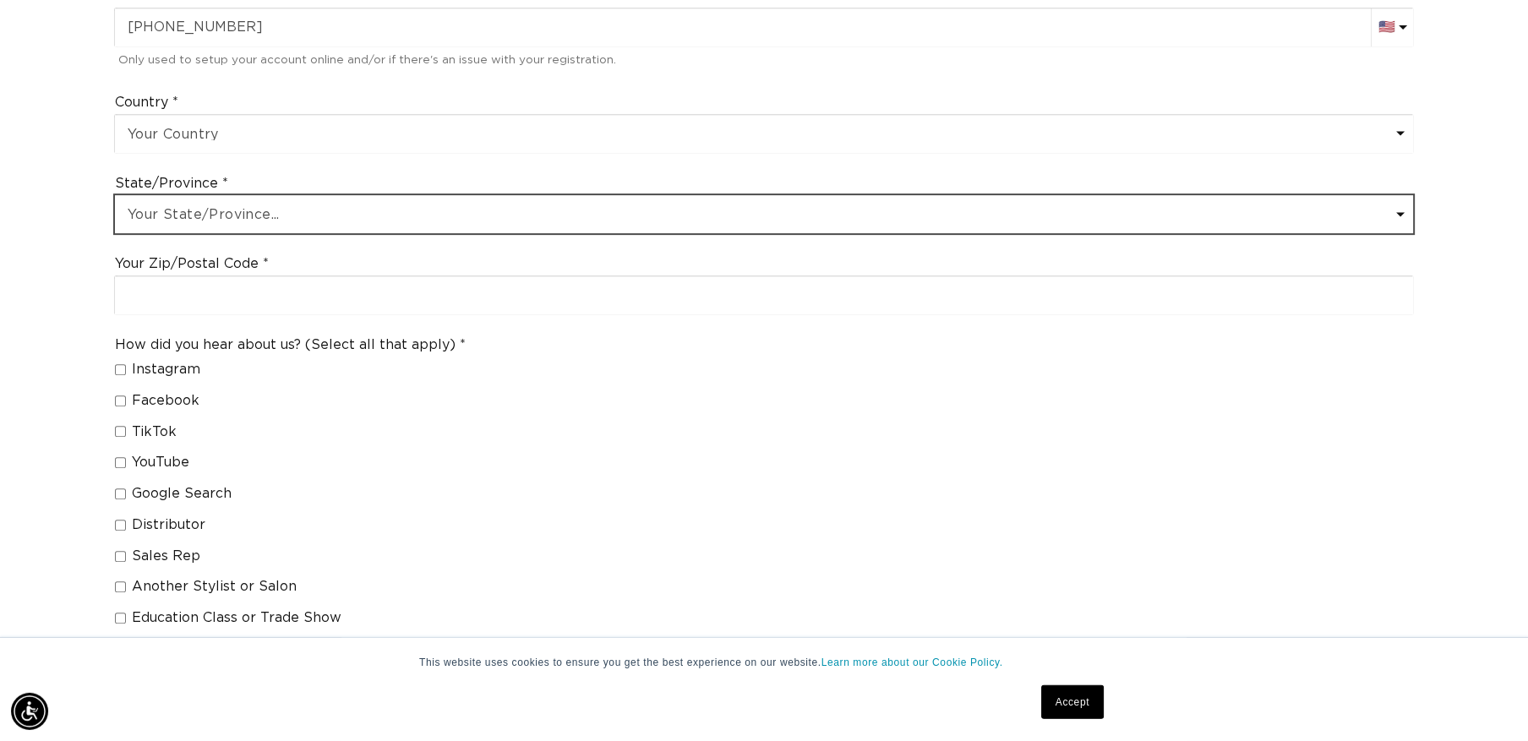
scroll to position [1007, 0]
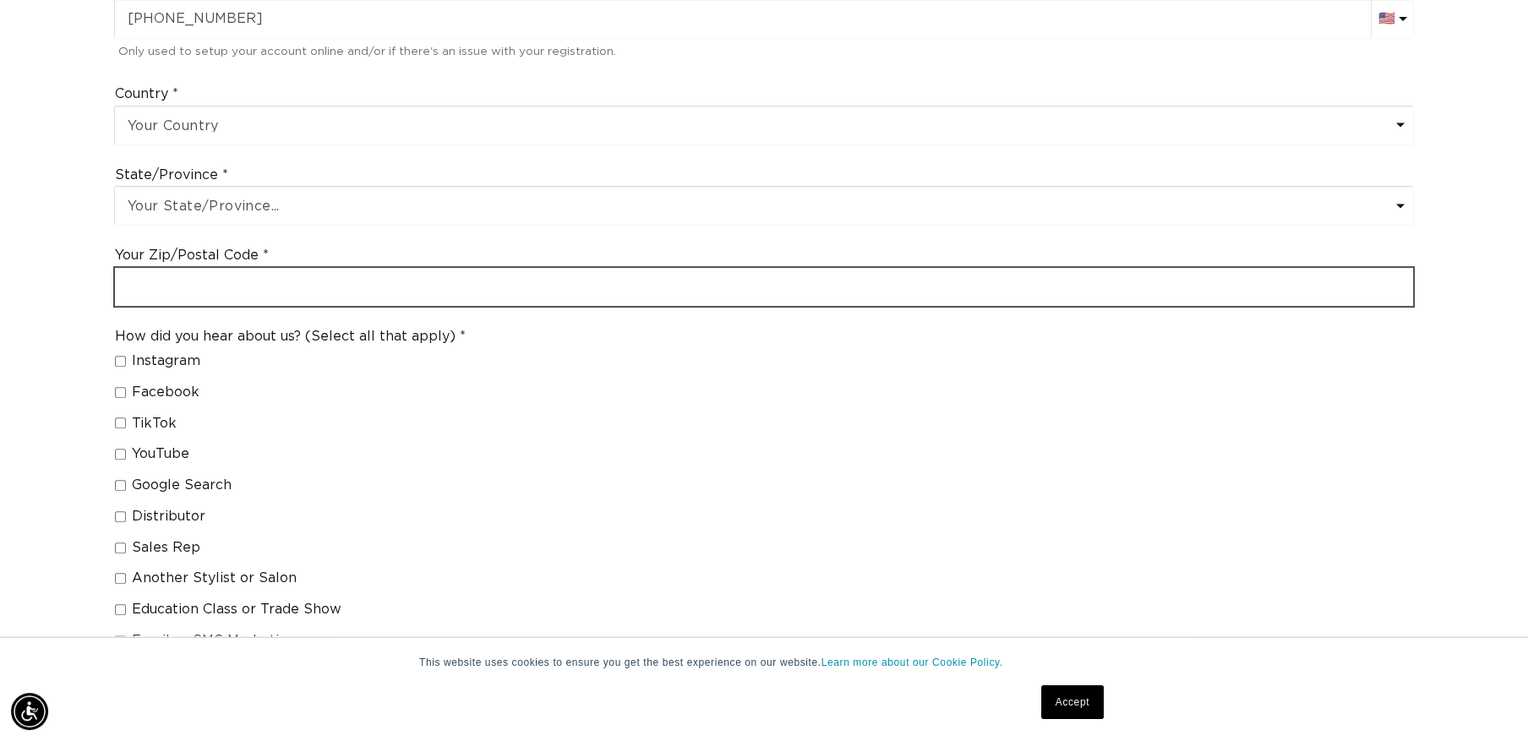
click at [187, 291] on input "text" at bounding box center [764, 287] width 1298 height 38
type input "233"
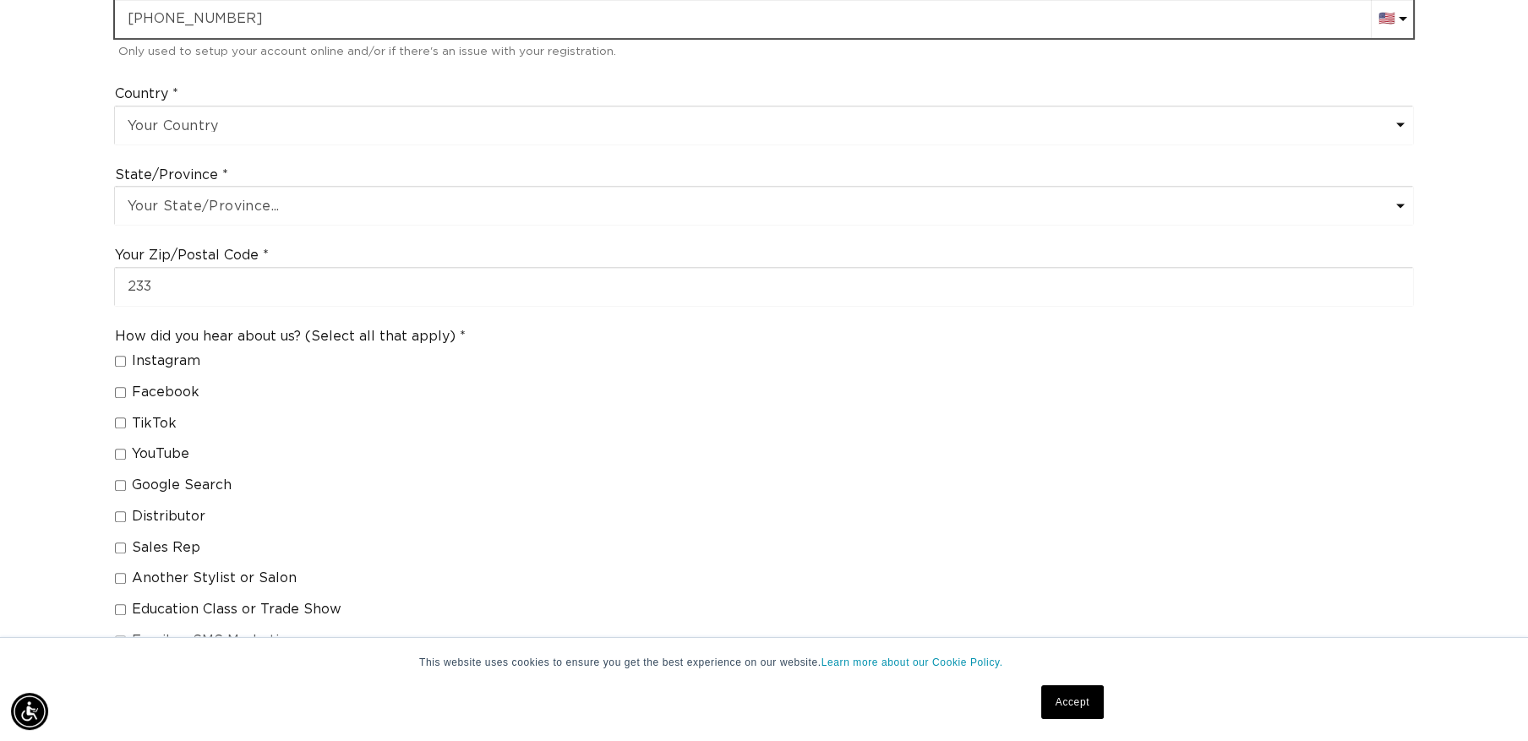
type input "[PHONE_NUMBER]"
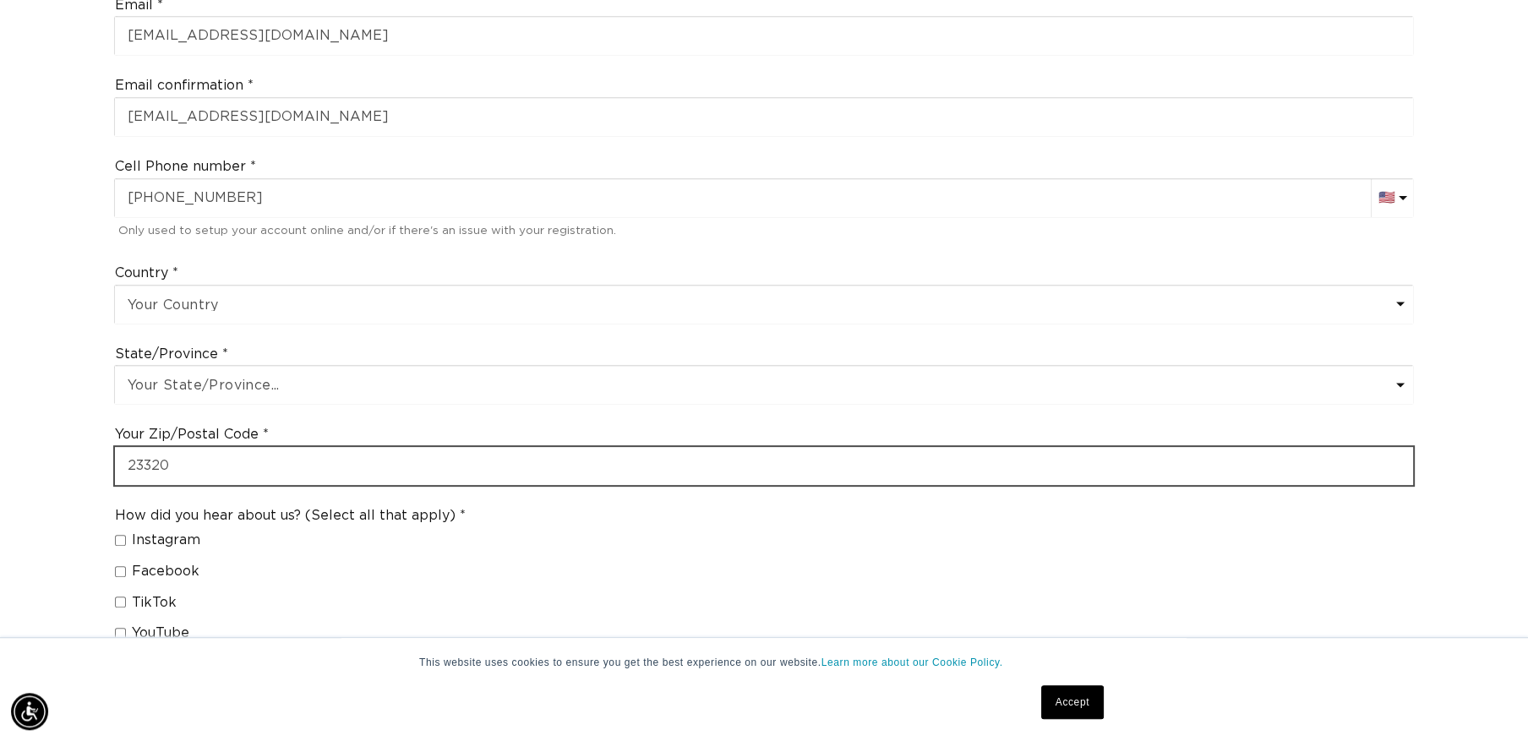
scroll to position [0, 0]
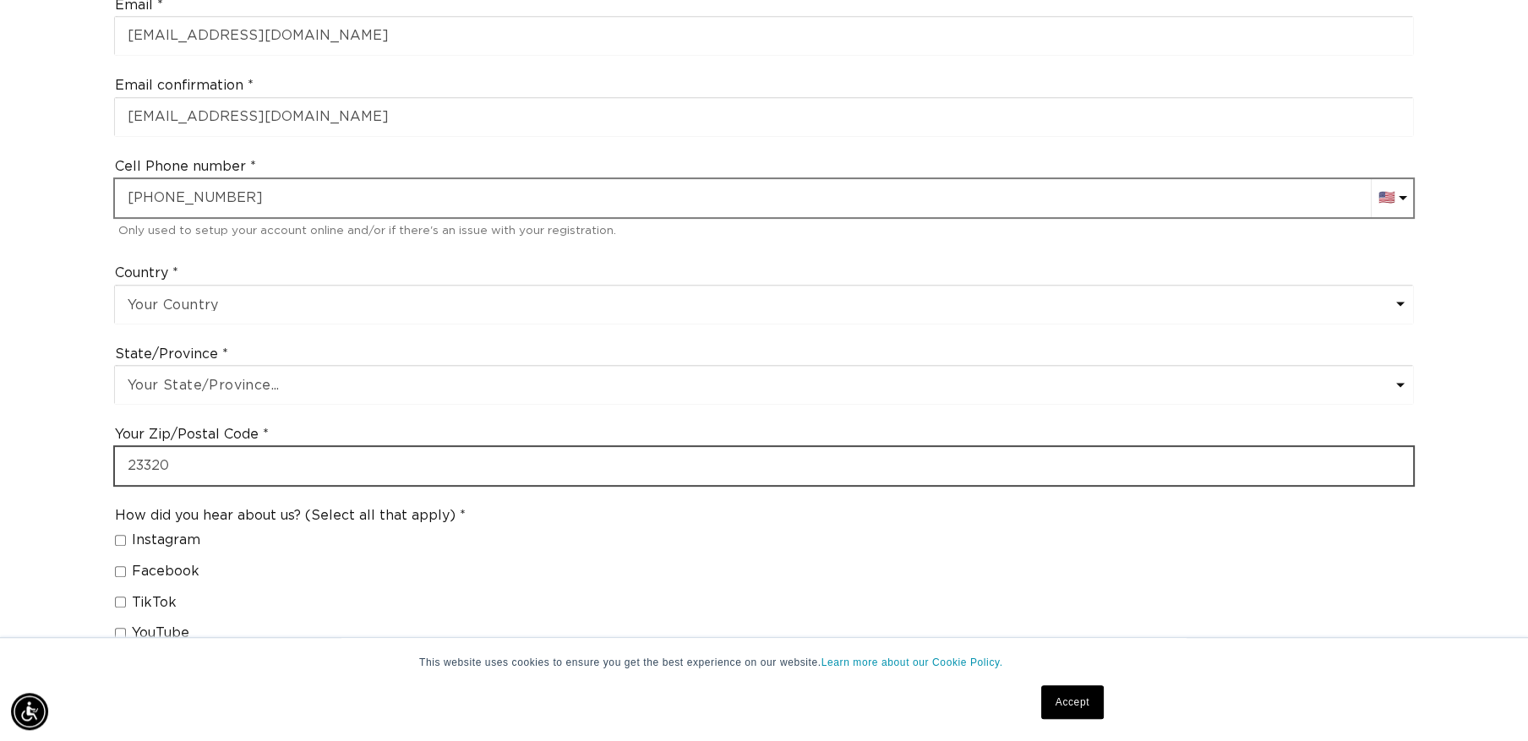
type input "23320"
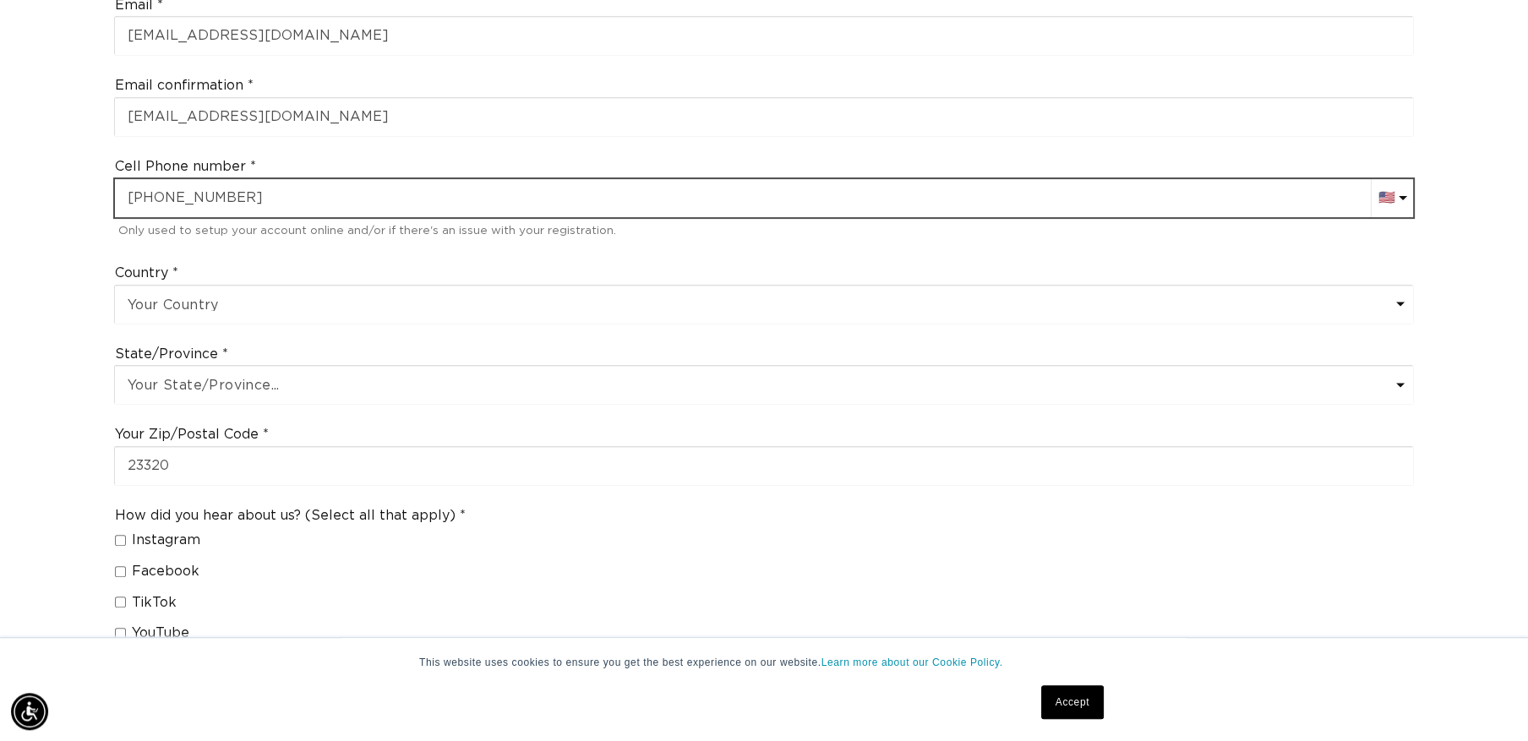
click at [308, 198] on input "[PHONE_NUMBER]" at bounding box center [764, 198] width 1298 height 38
drag, startPoint x: 1406, startPoint y: 199, endPoint x: 250, endPoint y: 182, distance: 1156.3
click at [248, 177] on div "Cell Phone number AC (+247) [GEOGRAPHIC_DATA] (+93) 🇦🇫 [GEOGRAPHIC_DATA] (+355)…" at bounding box center [763, 199] width 1313 height 99
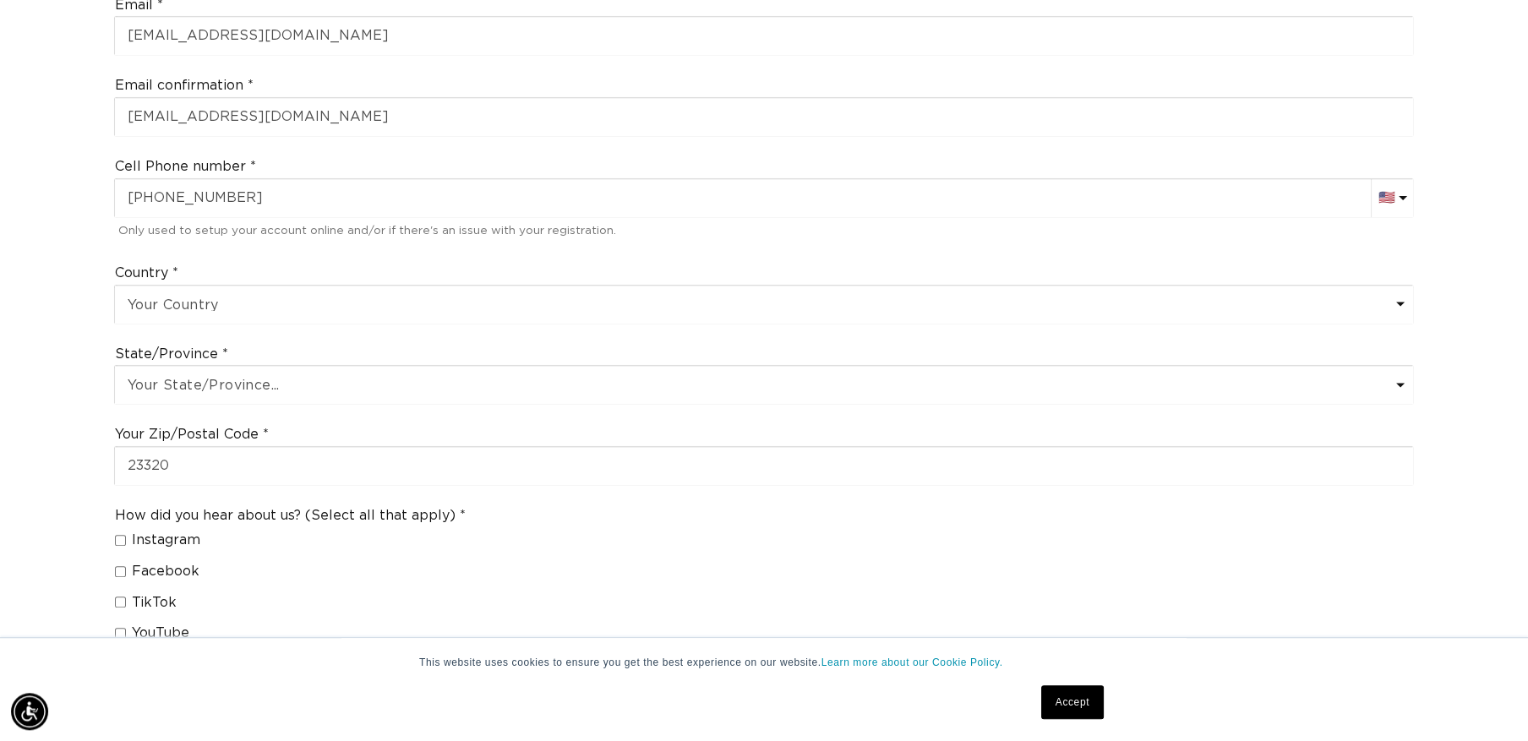
scroll to position [0, 2815]
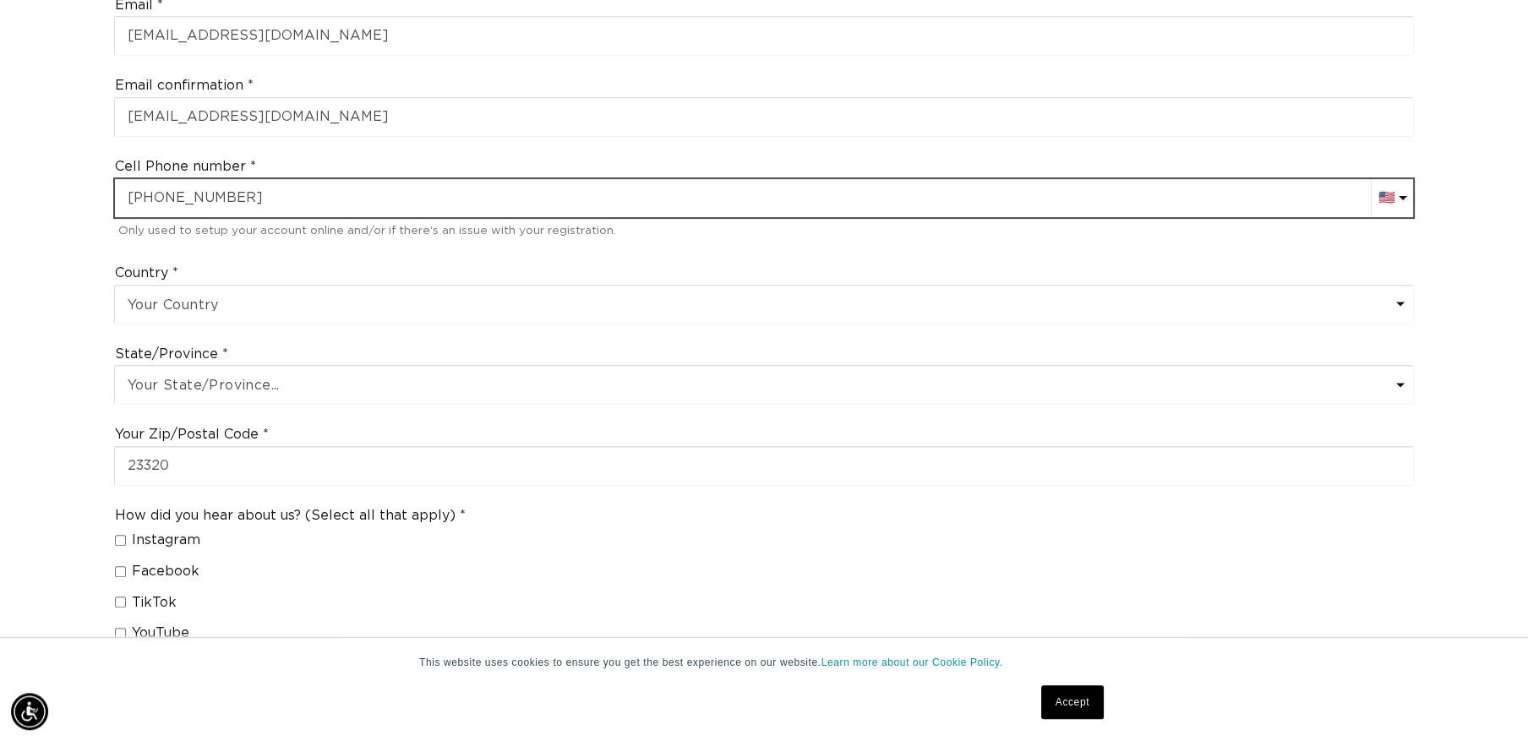
drag, startPoint x: 312, startPoint y: 196, endPoint x: 15, endPoint y: 182, distance: 297.0
click at [115, 182] on input "[PHONE_NUMBER]" at bounding box center [764, 198] width 1298 height 38
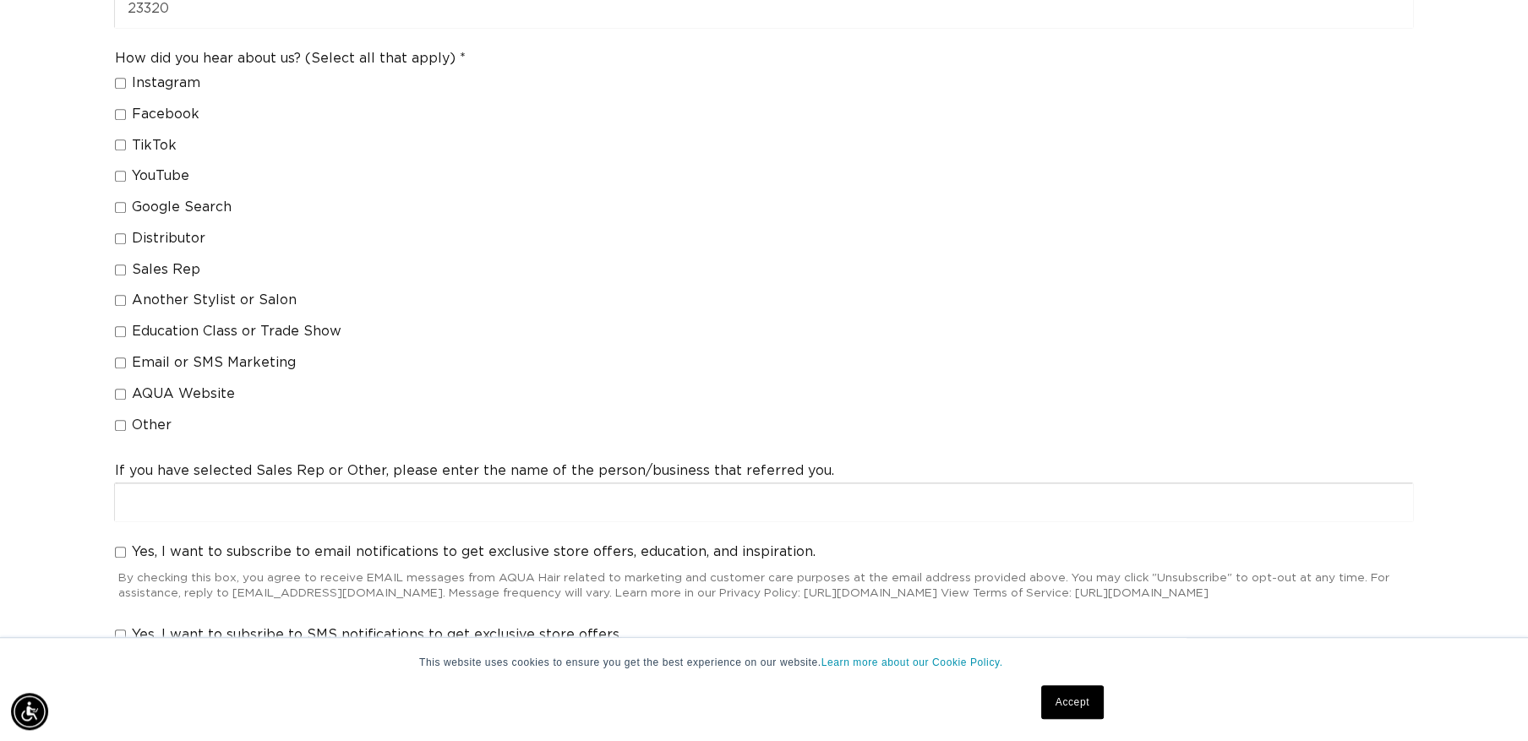
type input "[PHONE_NUMBER]"
click at [121, 78] on input "Instagram" at bounding box center [120, 83] width 11 height 11
checkbox input "true"
click at [121, 114] on input "Facebook" at bounding box center [120, 114] width 11 height 11
checkbox input "true"
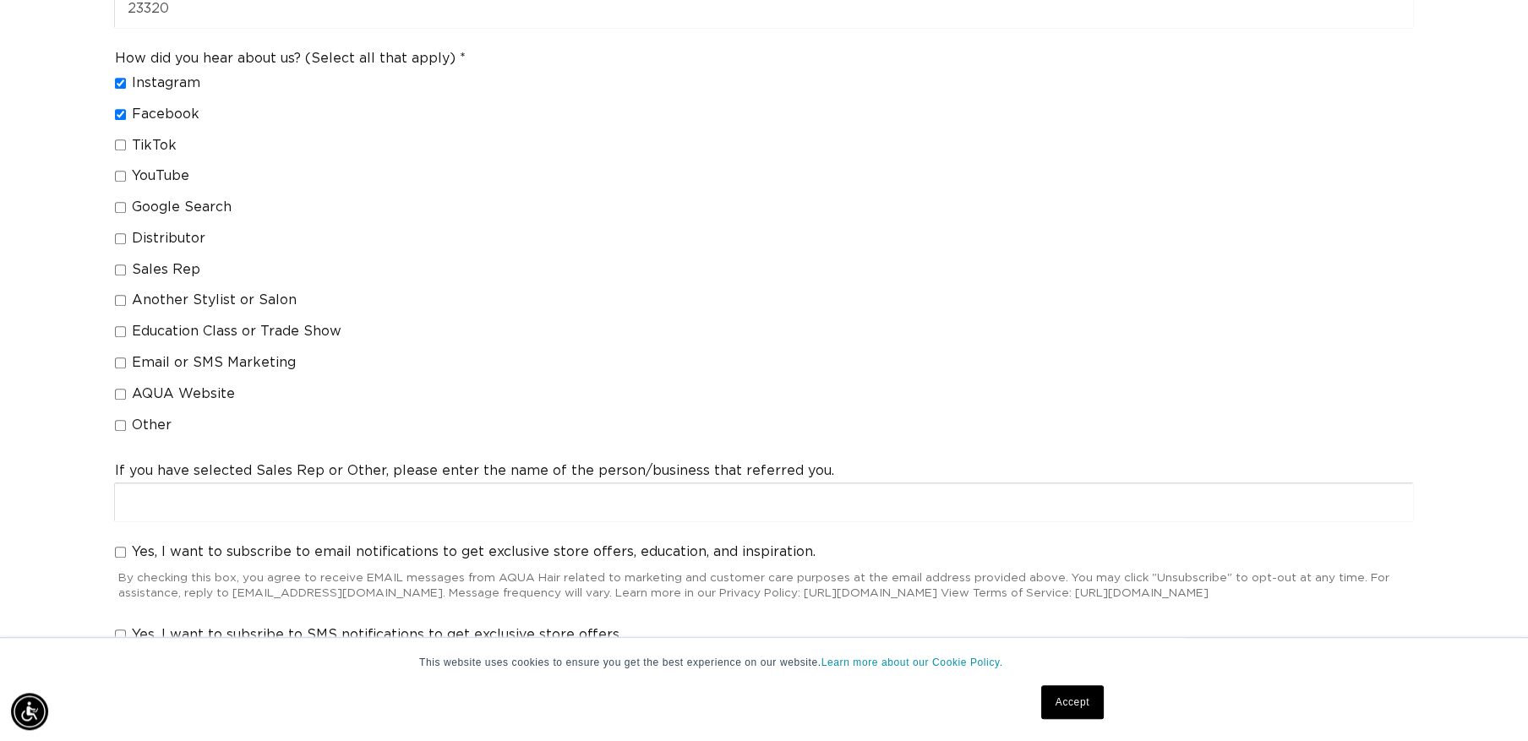
click at [117, 182] on label "YouTube" at bounding box center [283, 176] width 337 height 18
click at [117, 182] on input "YouTube" at bounding box center [120, 176] width 11 height 11
checkbox input "true"
click at [123, 204] on input "Google Search" at bounding box center [120, 207] width 11 height 11
checkbox input "true"
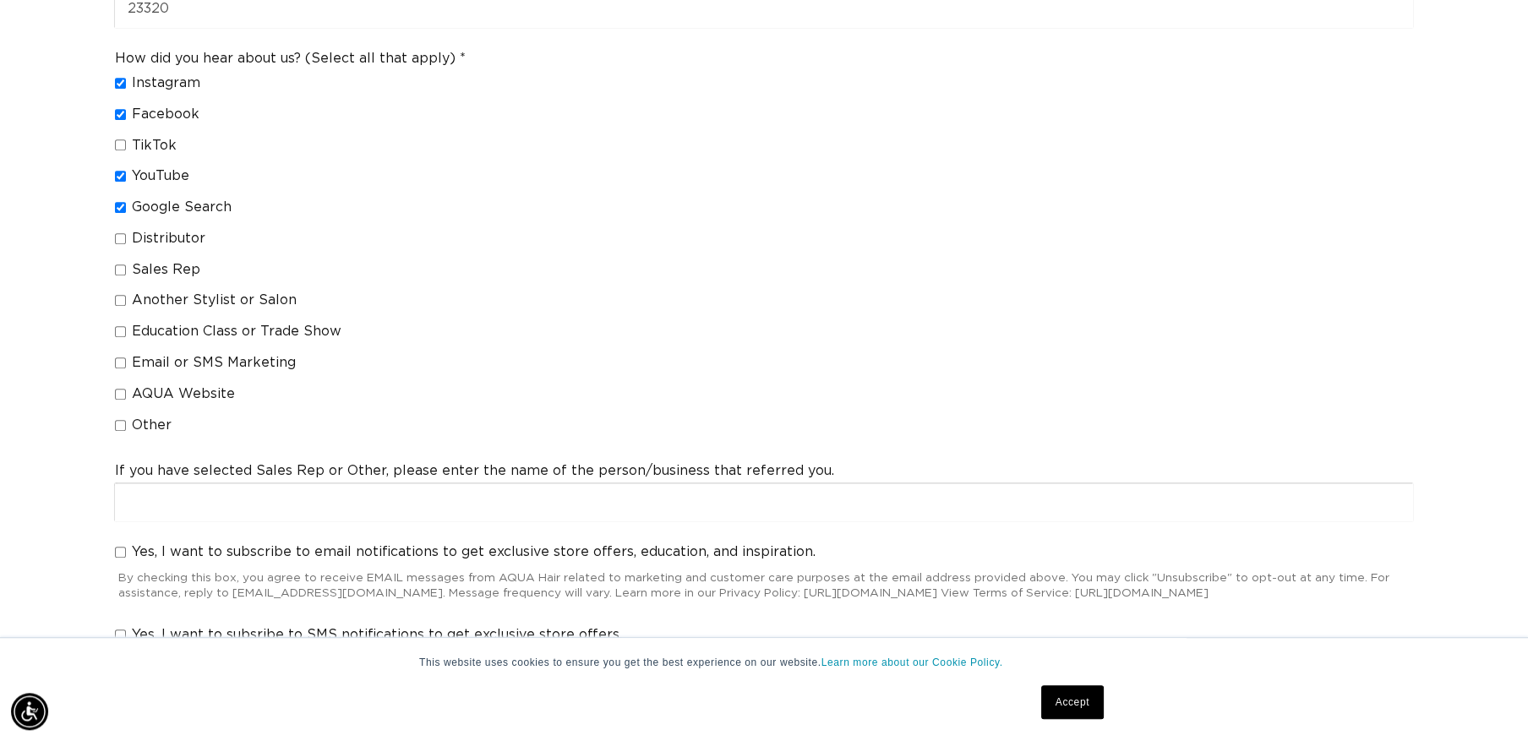
scroll to position [0, 0]
click at [124, 233] on input "Distributor" at bounding box center [120, 238] width 11 height 11
checkbox input "true"
click at [121, 328] on input "Education Class or Trade Show" at bounding box center [120, 331] width 11 height 11
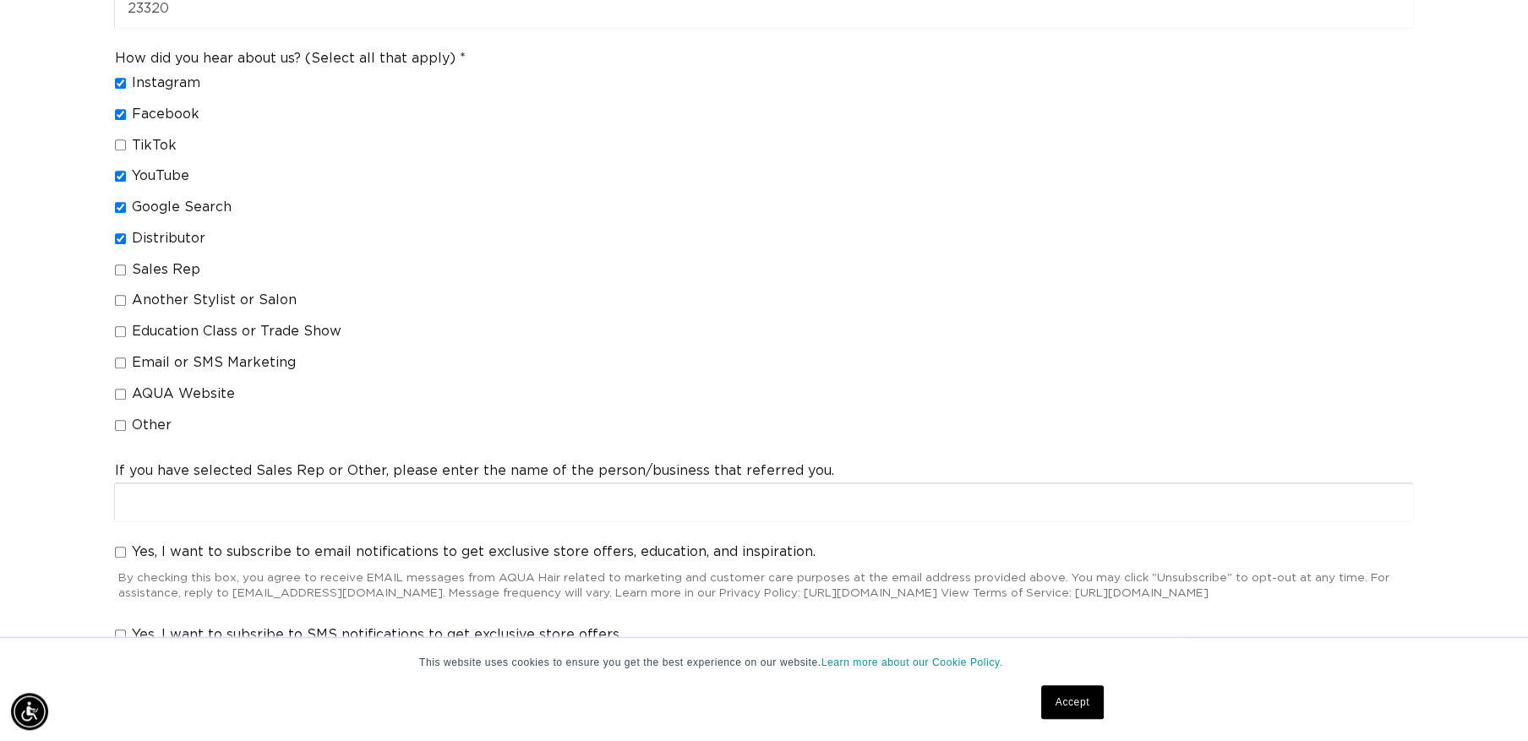
checkbox input "true"
click at [116, 365] on input "Email or SMS Marketing" at bounding box center [120, 362] width 11 height 11
checkbox input "true"
click at [121, 382] on fieldset "How did you hear about us? (Select all that apply) Instagram Facebook TikTok Yo…" at bounding box center [290, 245] width 351 height 390
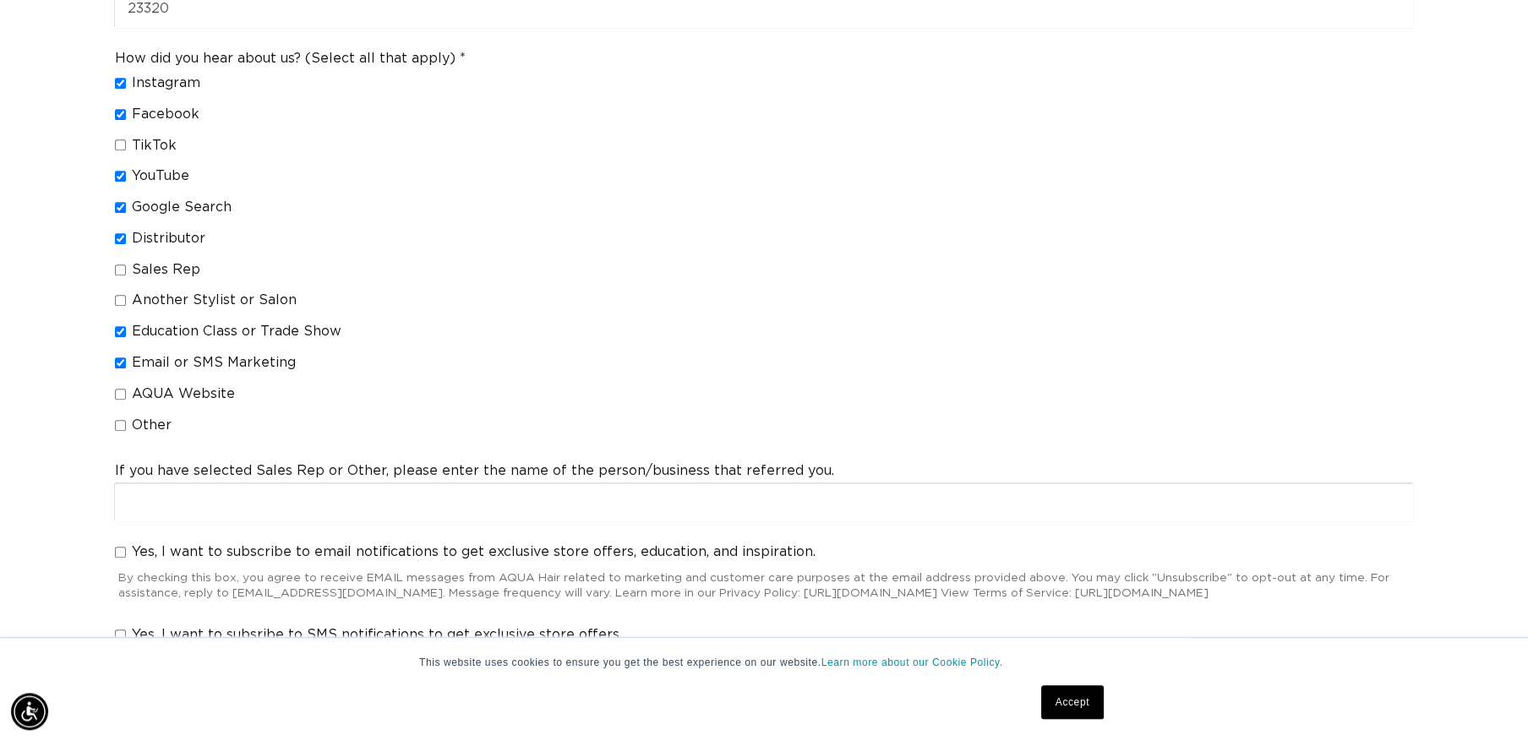
click at [127, 390] on label "AQUA Website" at bounding box center [283, 394] width 337 height 18
click at [126, 390] on input "AQUA Website" at bounding box center [120, 394] width 11 height 11
checkbox input "true"
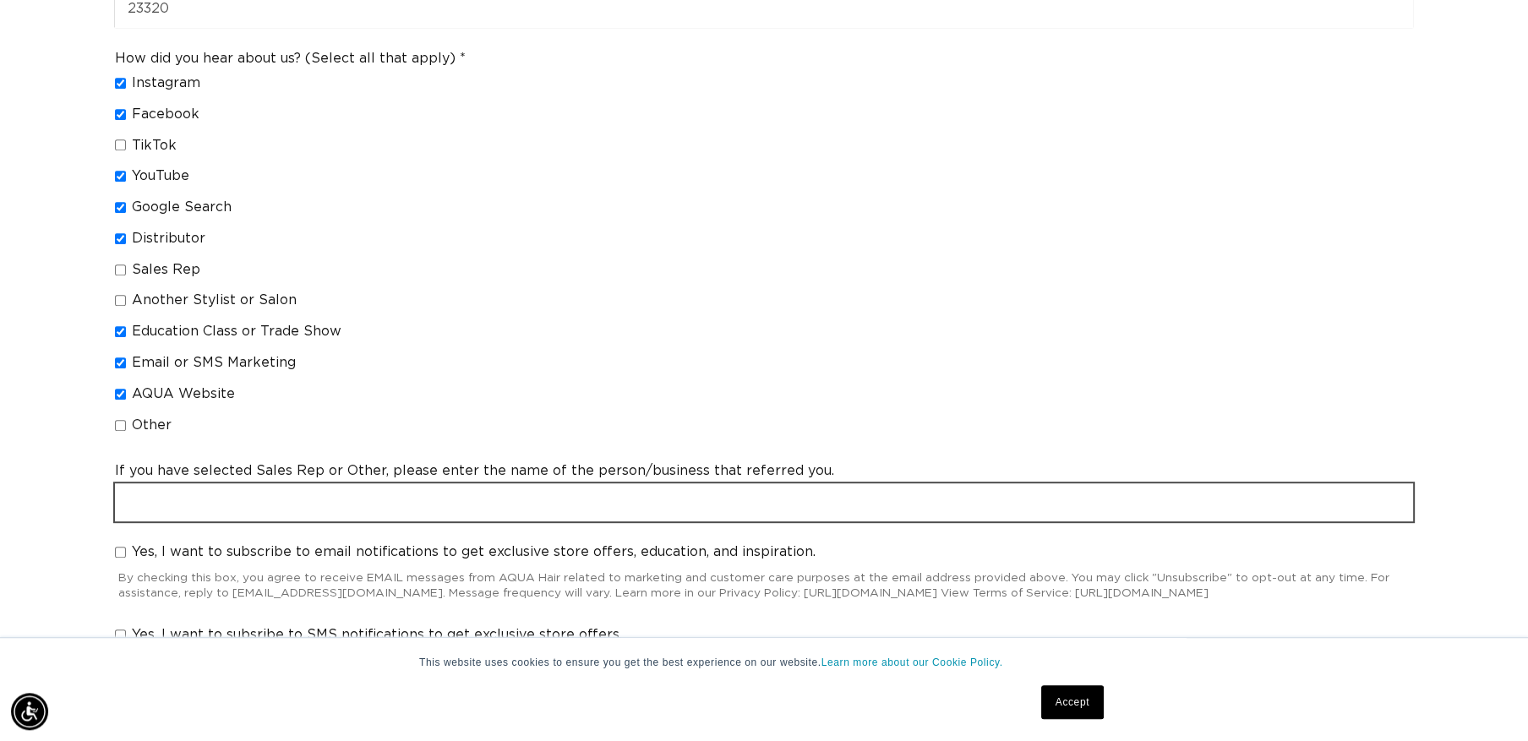
click at [165, 497] on input "text" at bounding box center [764, 502] width 1298 height 38
type input "Evolve Distributor/[PERSON_NAME]"
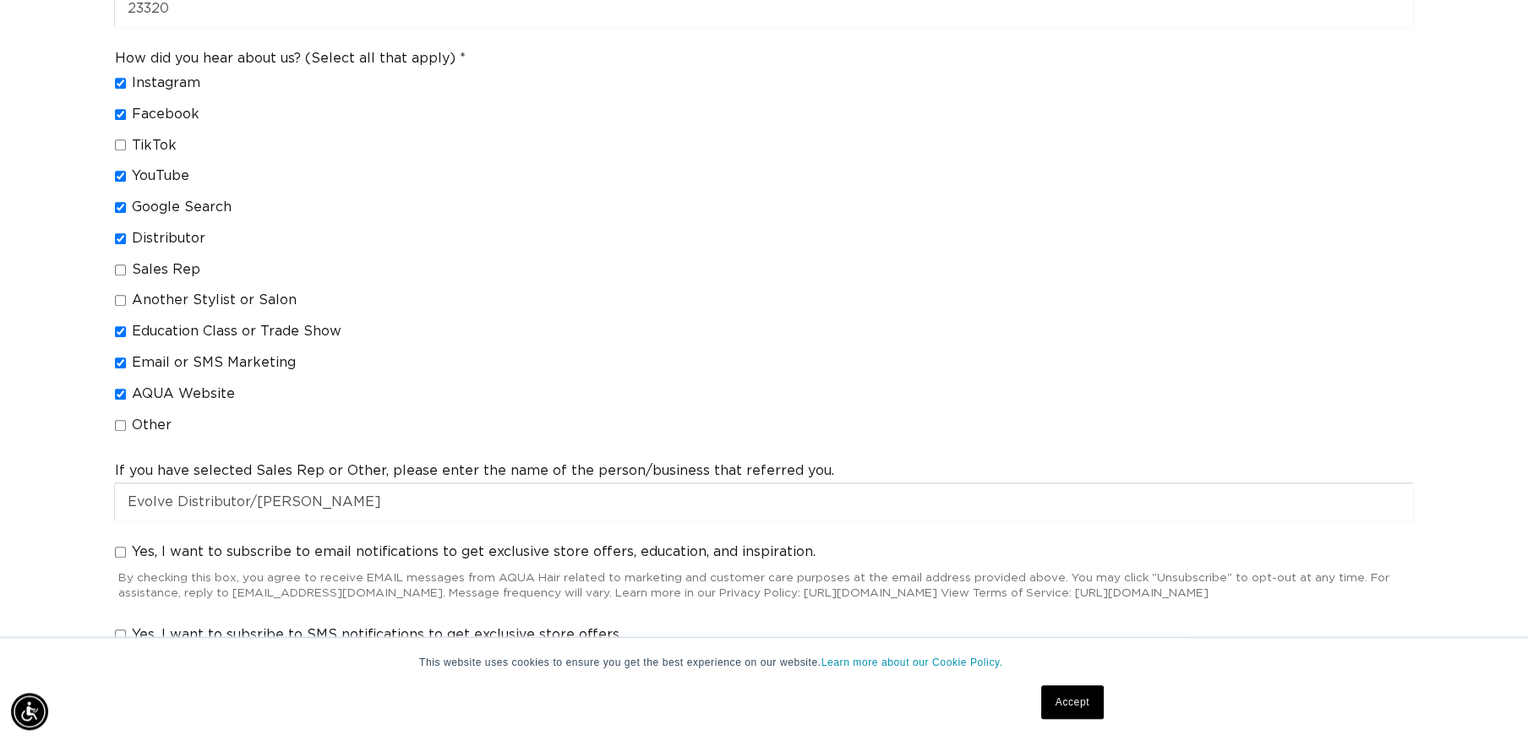
click at [121, 548] on input "Yes, I want to subscribe to email notifications to get exclusive store offers, …" at bounding box center [120, 552] width 11 height 11
checkbox input "true"
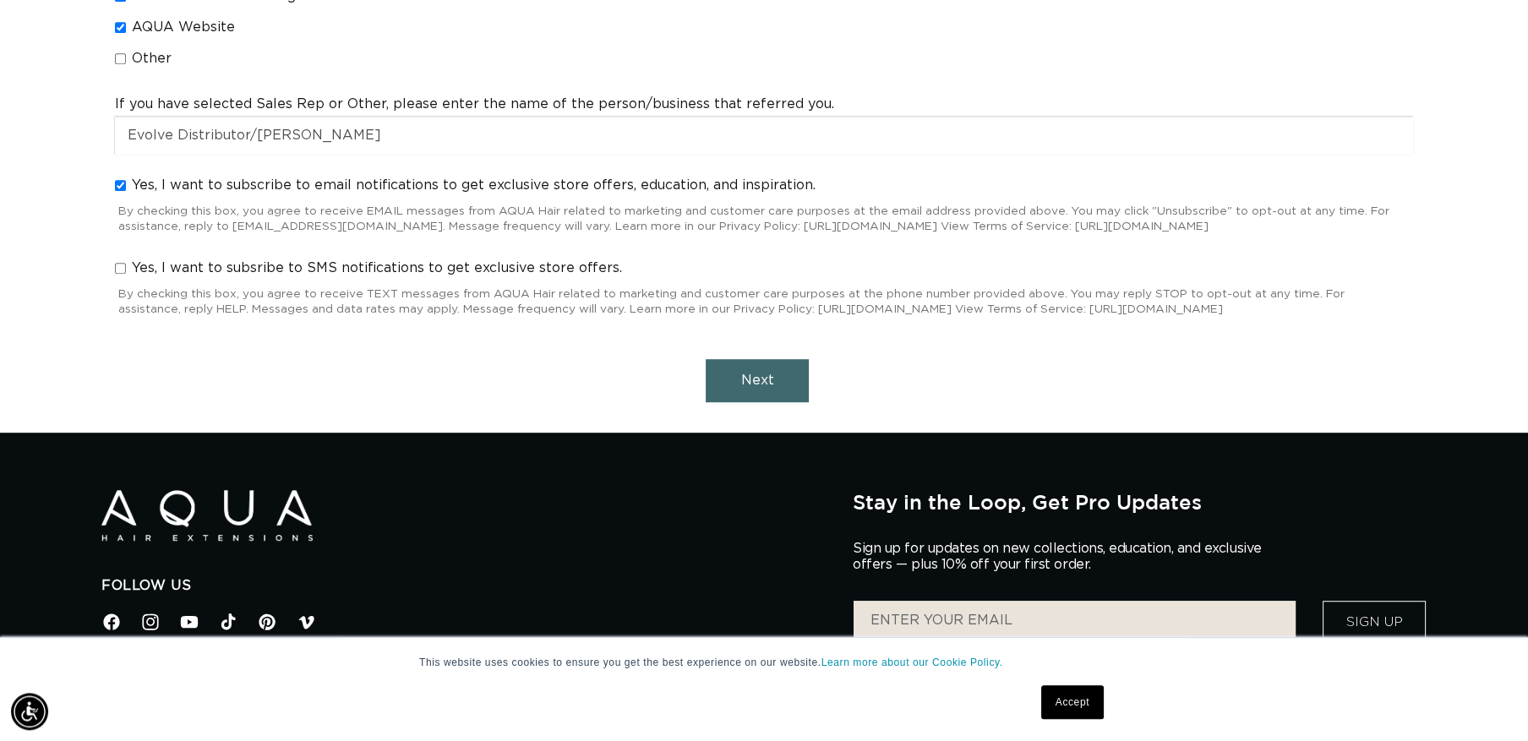
scroll to position [0, 1407]
click at [114, 281] on div "Yes, I want to subsribe to SMS notifications to get exclusive store offers. By …" at bounding box center [763, 290] width 1313 height 76
click at [118, 274] on input "Yes, I want to subsribe to SMS notifications to get exclusive store offers." at bounding box center [120, 268] width 11 height 11
checkbox input "true"
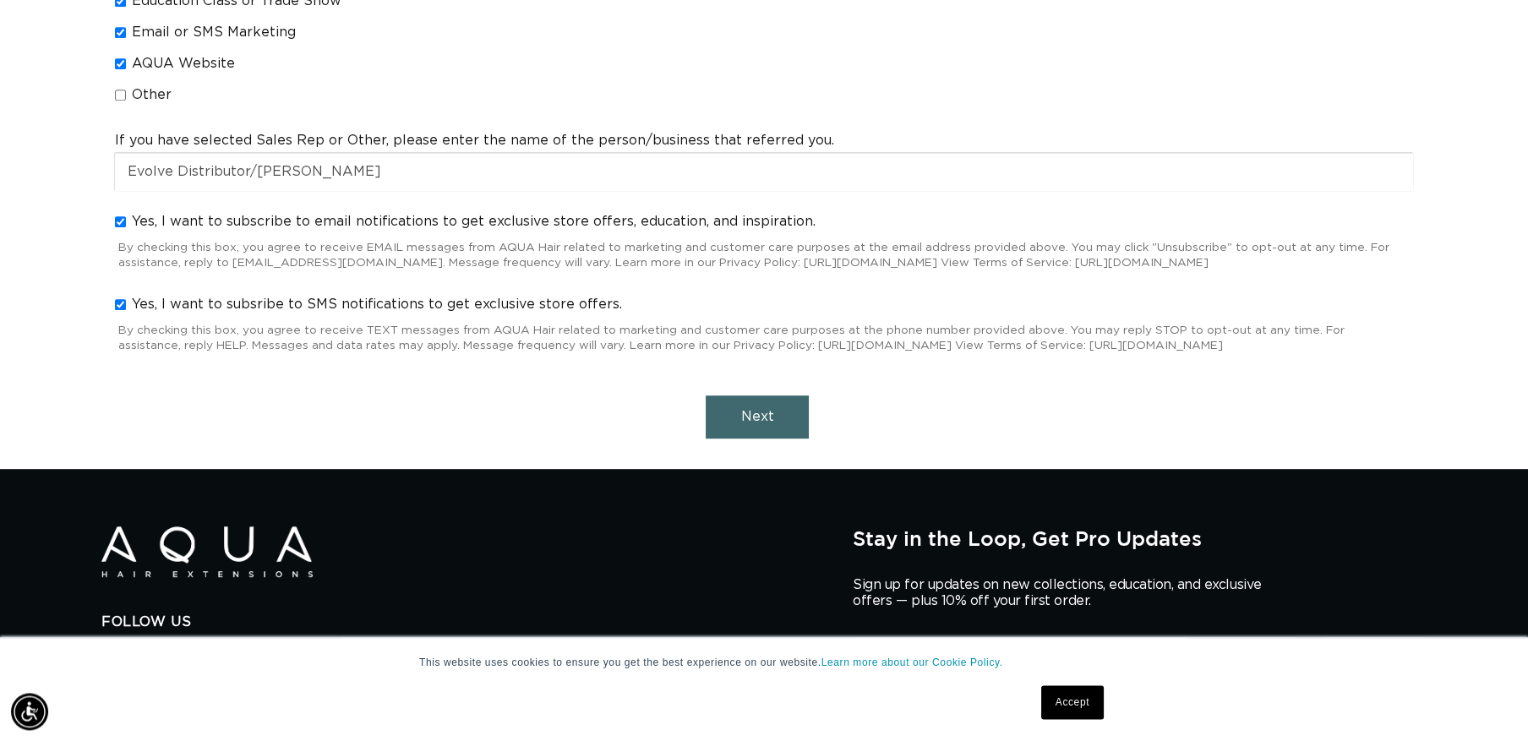
scroll to position [1738, 0]
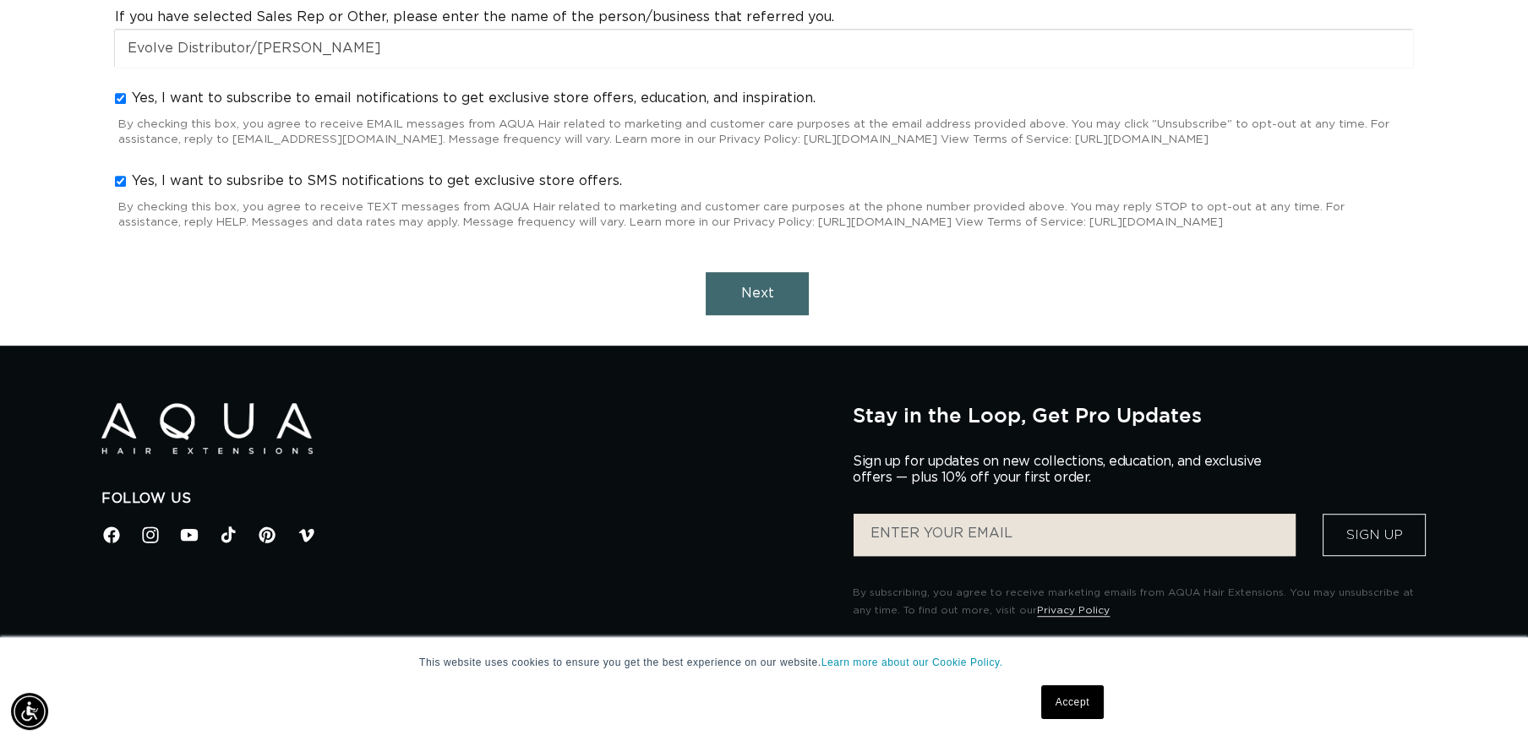
click at [749, 300] on span "Next" at bounding box center [757, 294] width 33 height 14
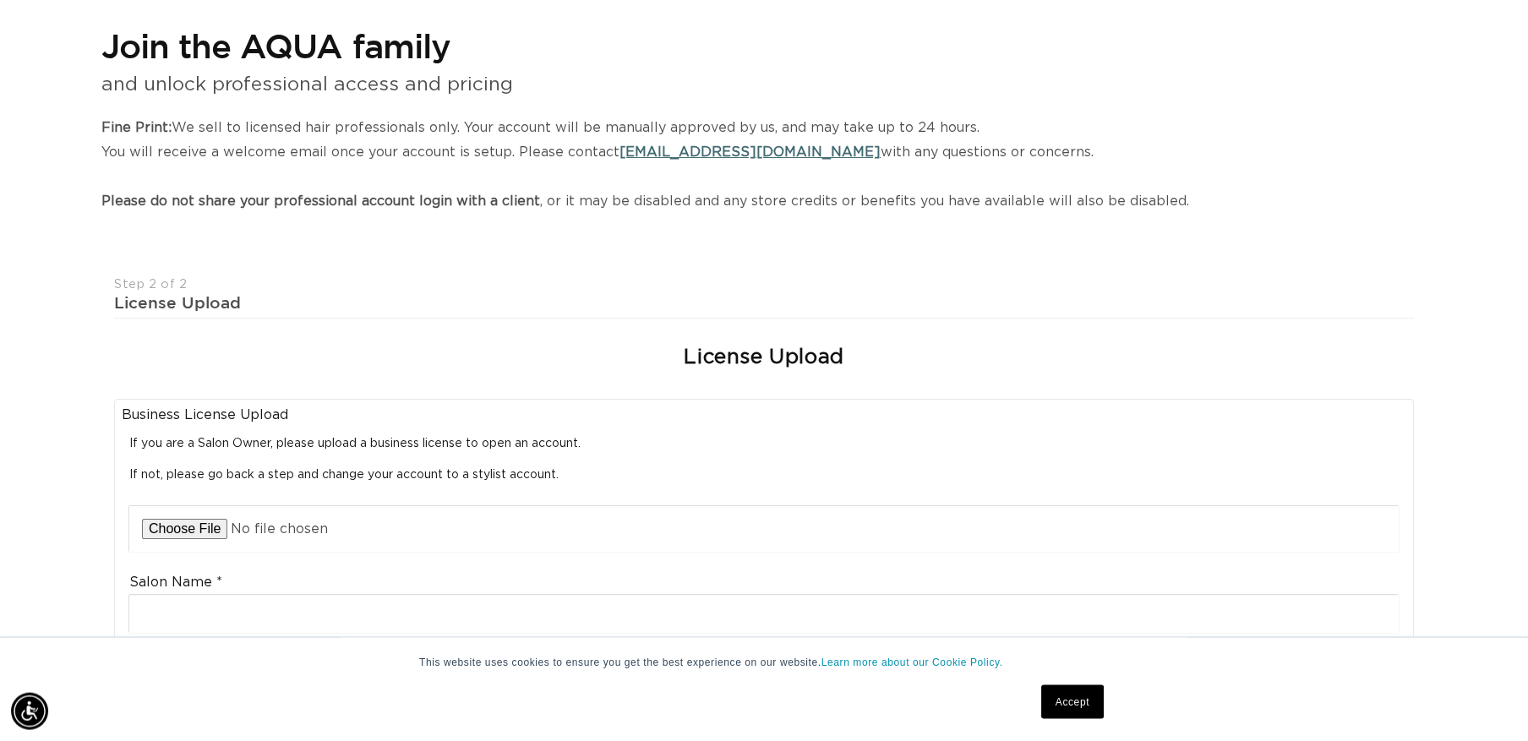
scroll to position [274, 0]
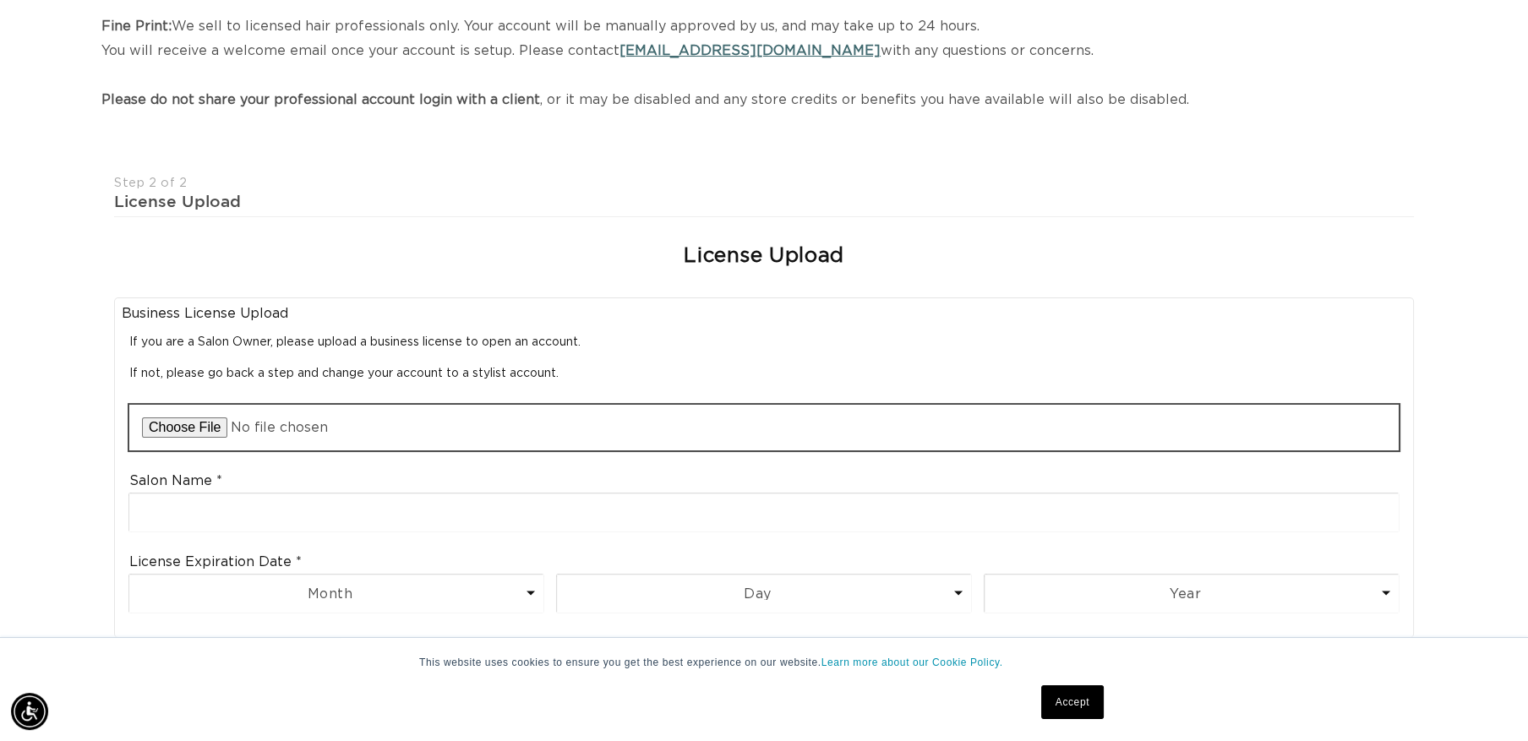
click at [174, 427] on input "file" at bounding box center [763, 428] width 1269 height 46
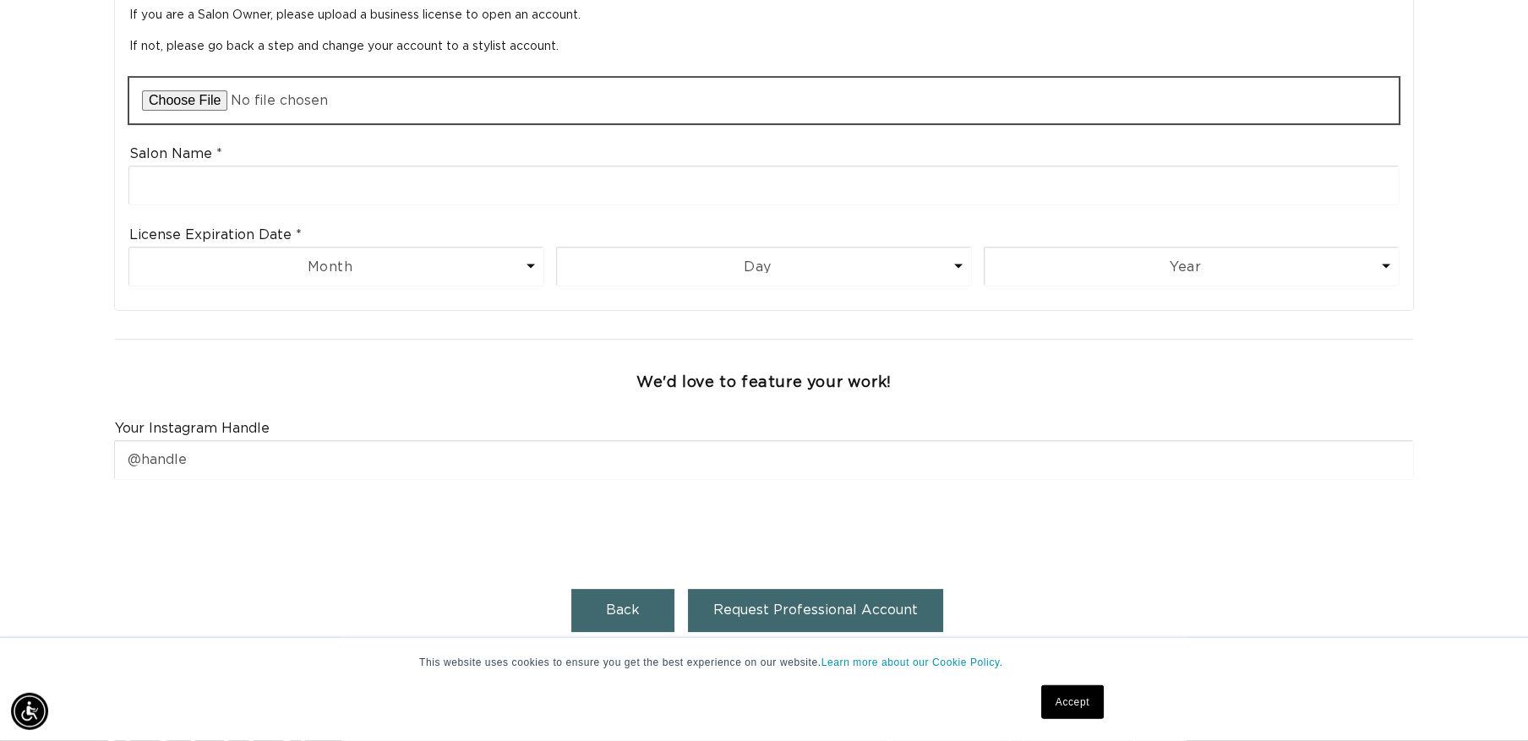
scroll to position [823, 0]
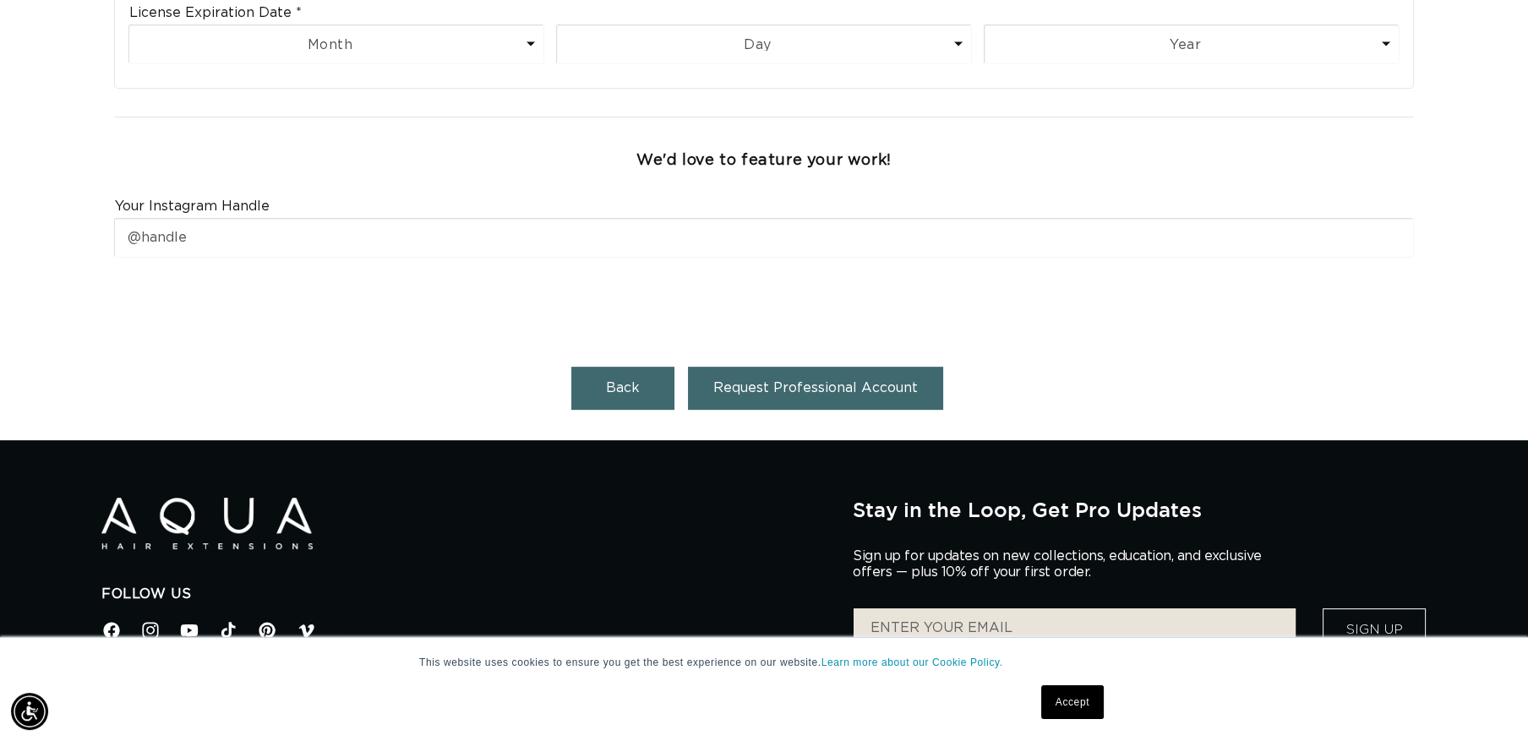
click at [631, 395] on span "Back" at bounding box center [623, 388] width 34 height 14
select select "US"
select select "[GEOGRAPHIC_DATA]"
select select "[US_STATE]"
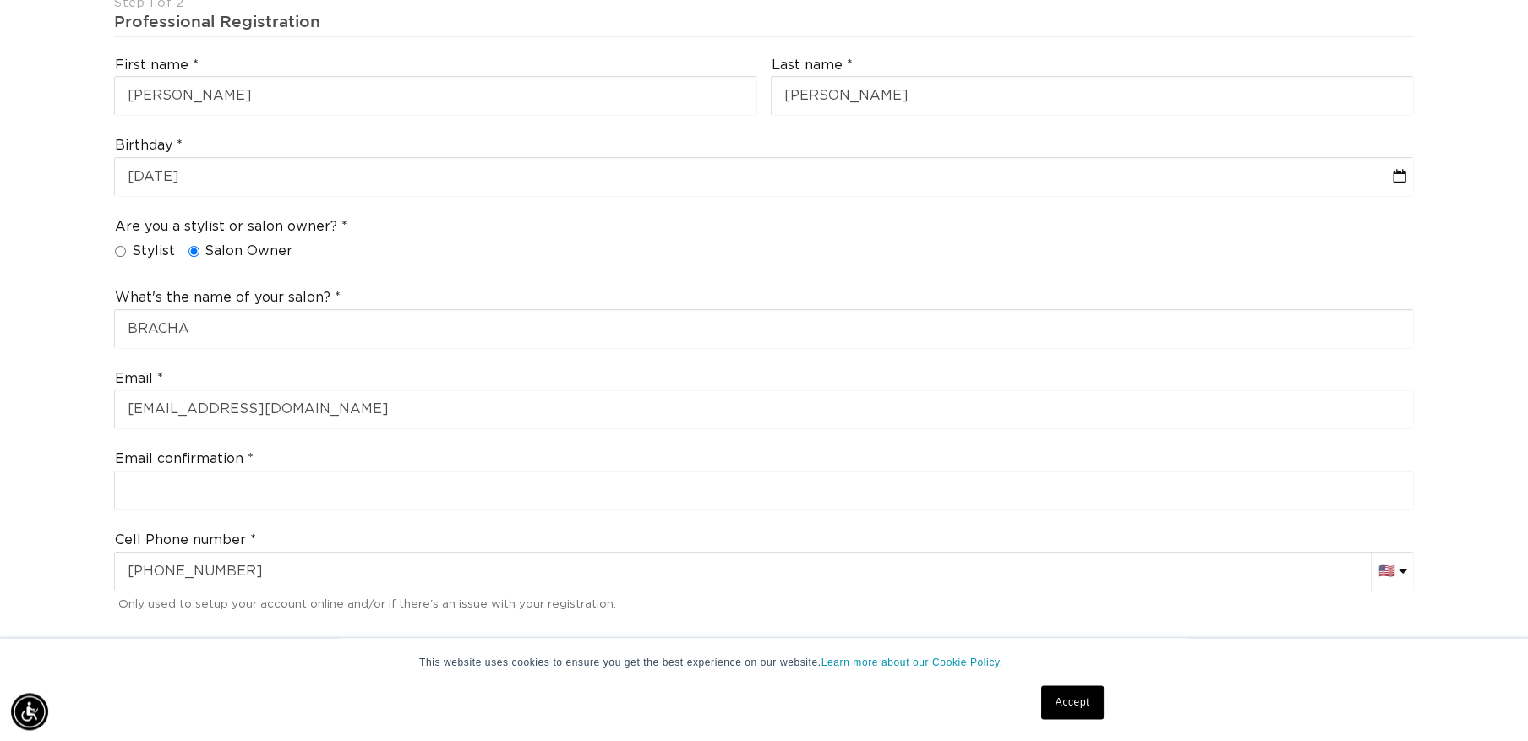
click at [122, 249] on input "Stylist" at bounding box center [120, 251] width 11 height 11
radio input "true"
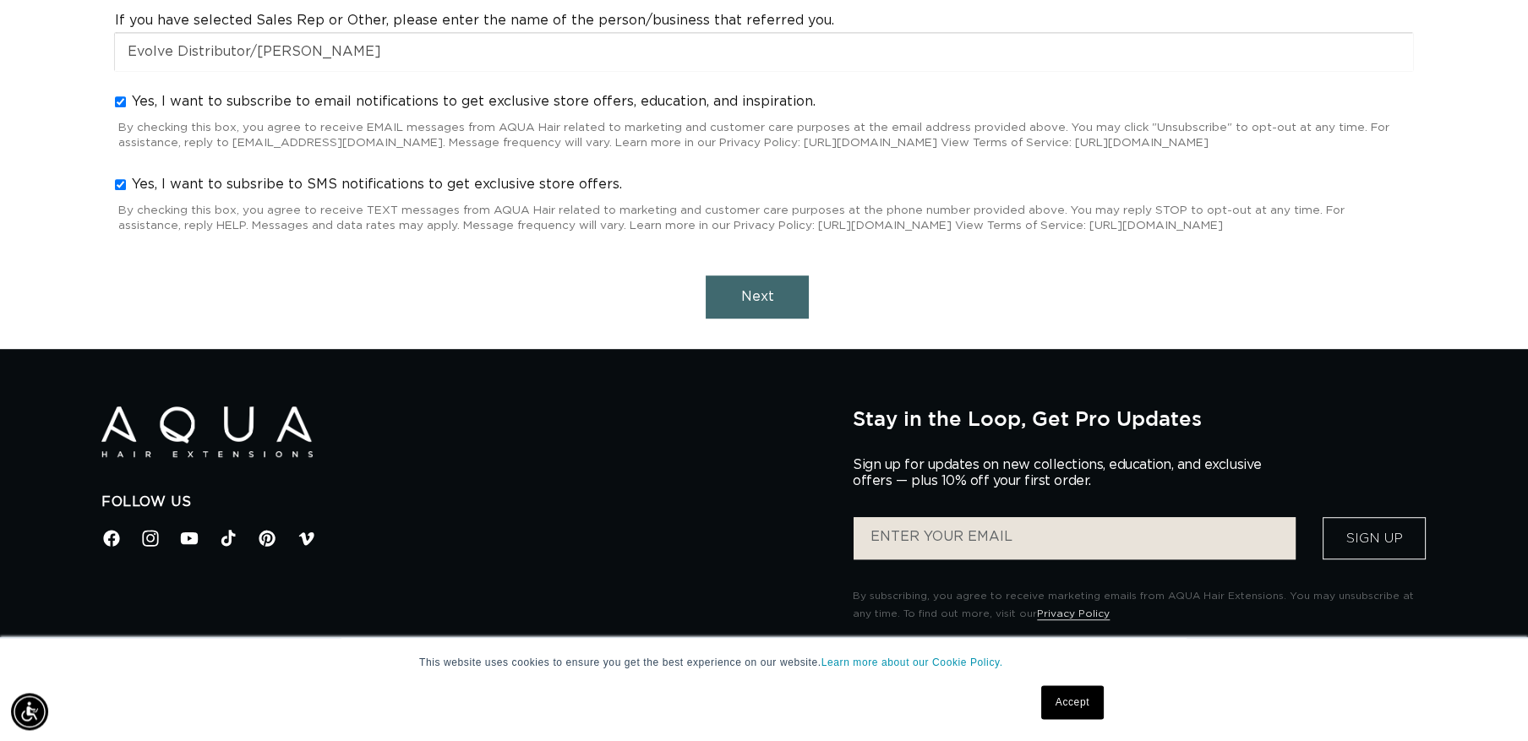
click at [779, 316] on button "Next" at bounding box center [757, 297] width 103 height 43
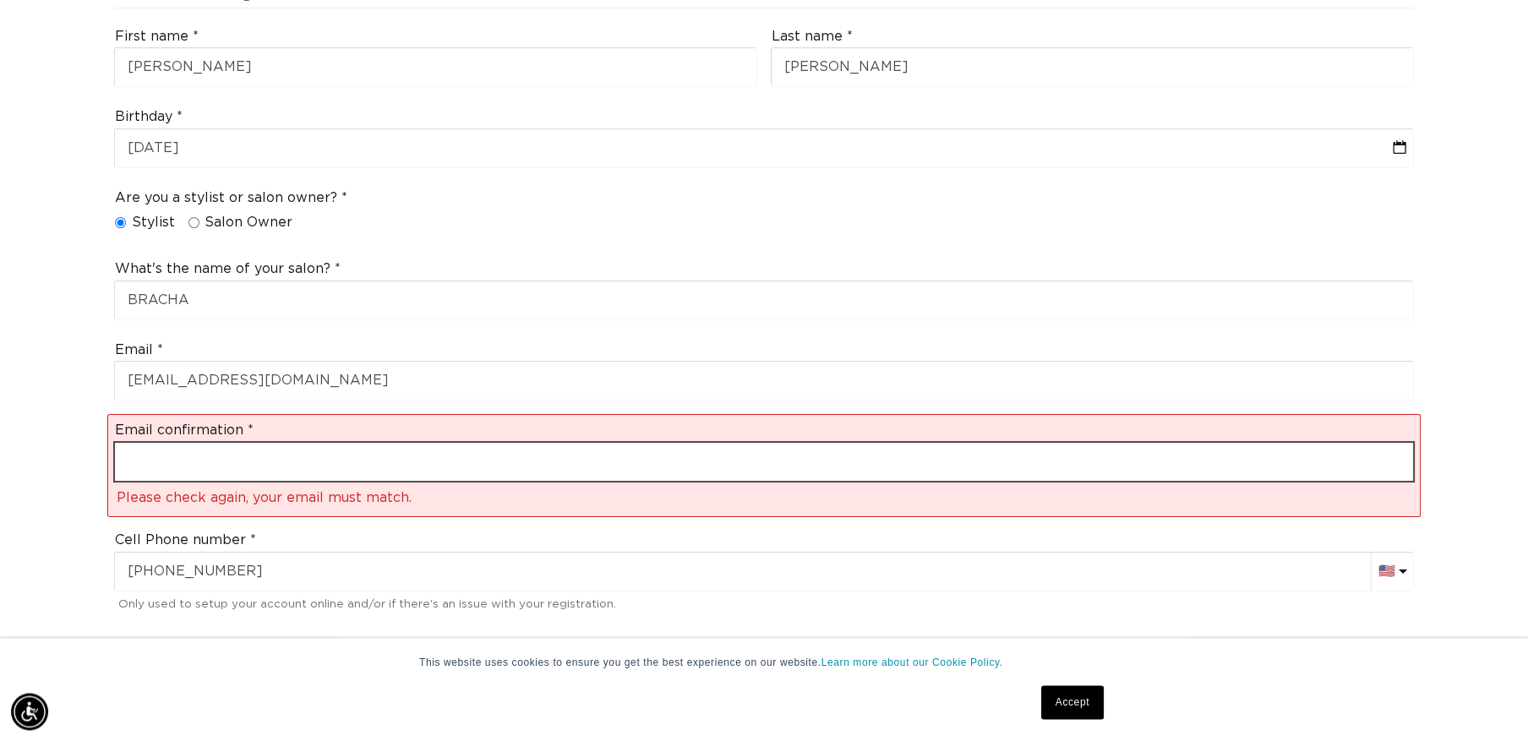
click at [155, 449] on input "email" at bounding box center [764, 462] width 1298 height 38
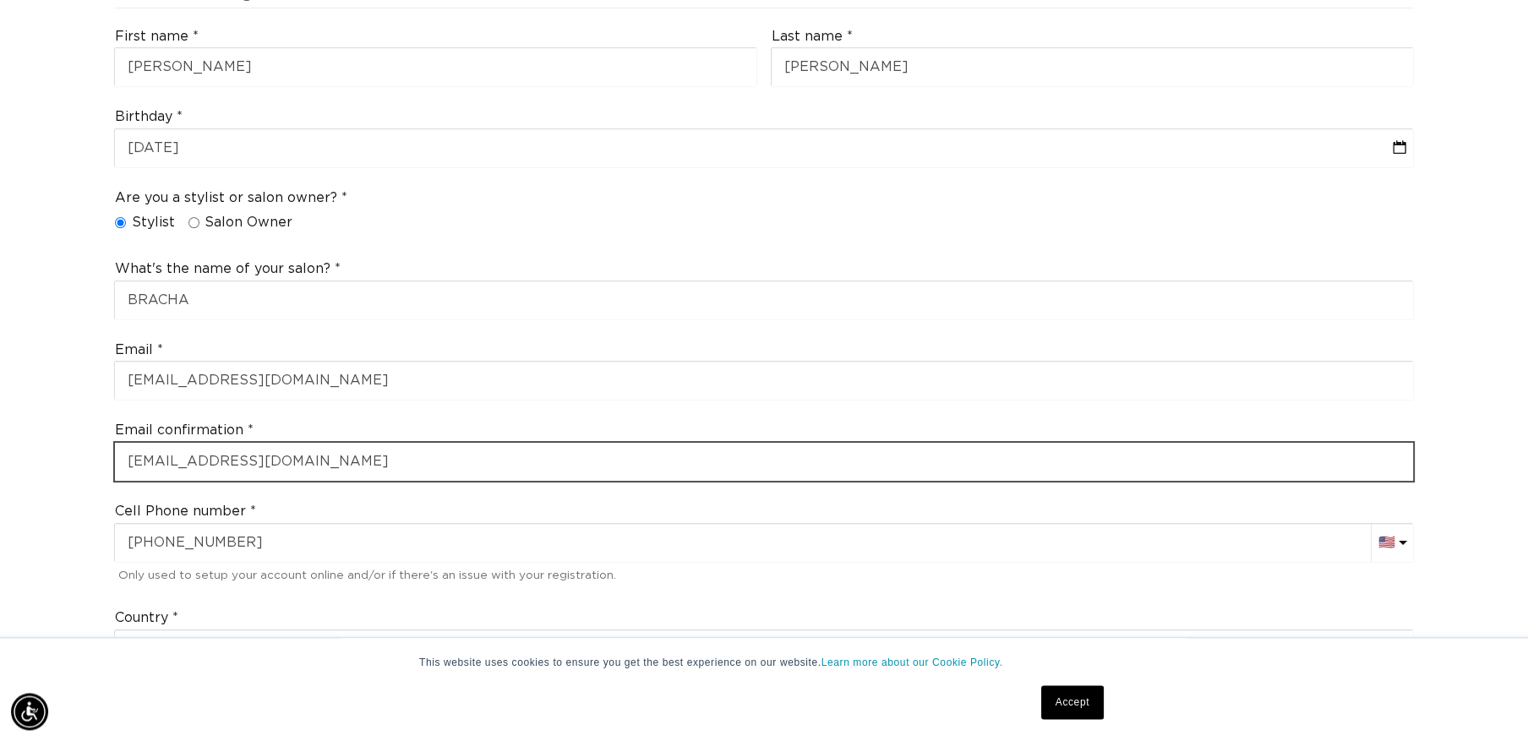
type input "[EMAIL_ADDRESS][DOMAIN_NAME]"
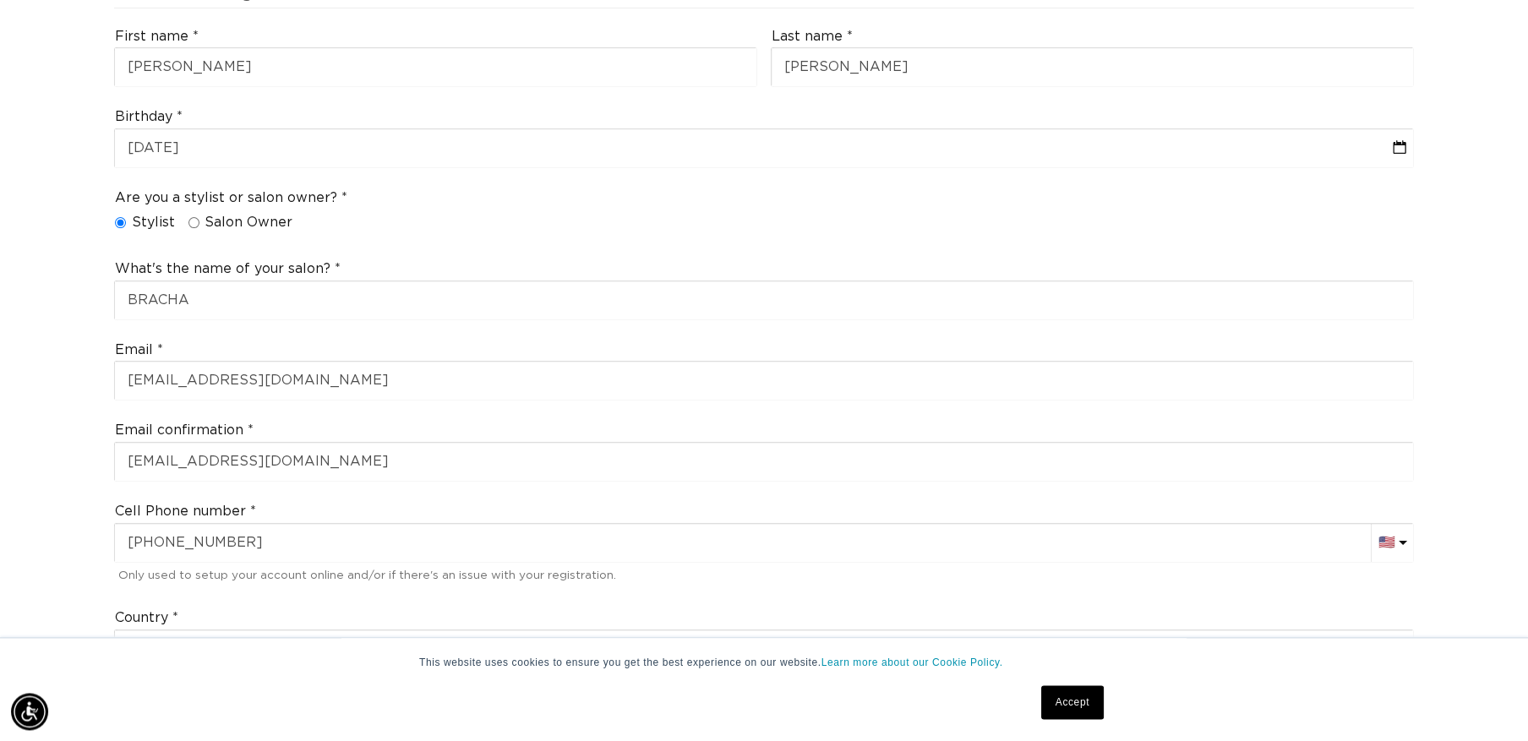
click at [1090, 703] on link "Accept" at bounding box center [1072, 702] width 63 height 34
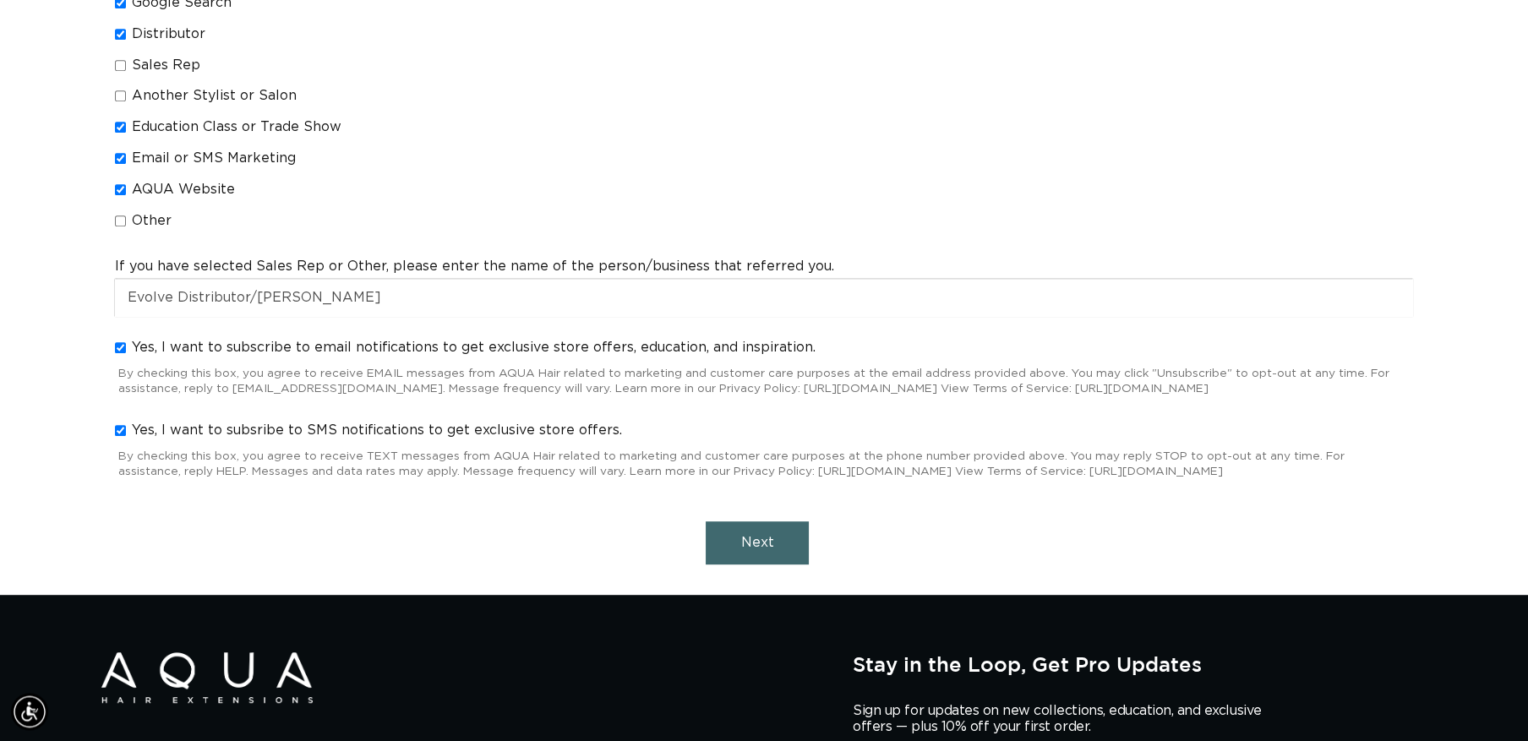
click at [745, 549] on span "Next" at bounding box center [757, 543] width 33 height 14
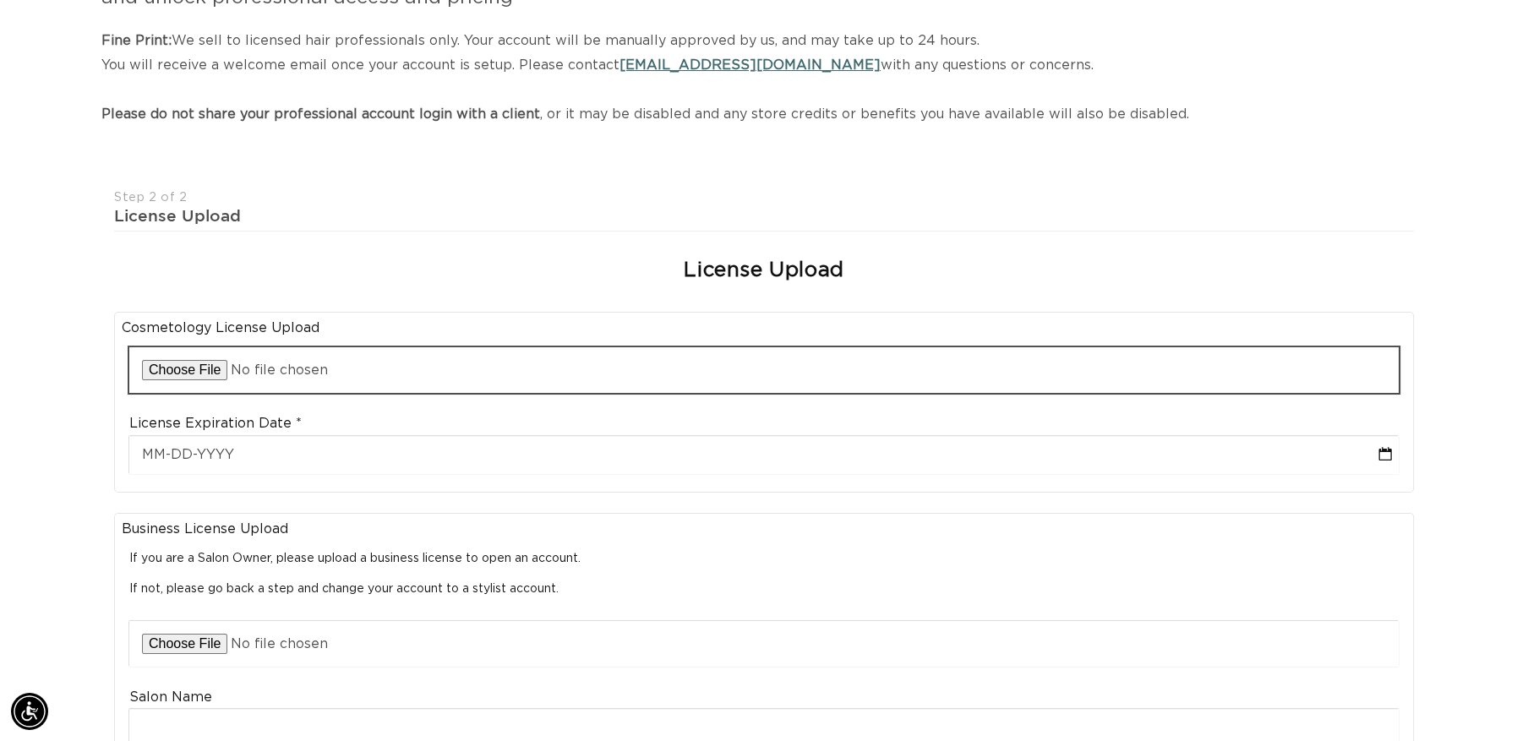
click at [172, 377] on input "file" at bounding box center [763, 370] width 1269 height 46
click at [159, 367] on input "file" at bounding box center [763, 370] width 1269 height 46
type input "C:\fakepath\LICENSE"
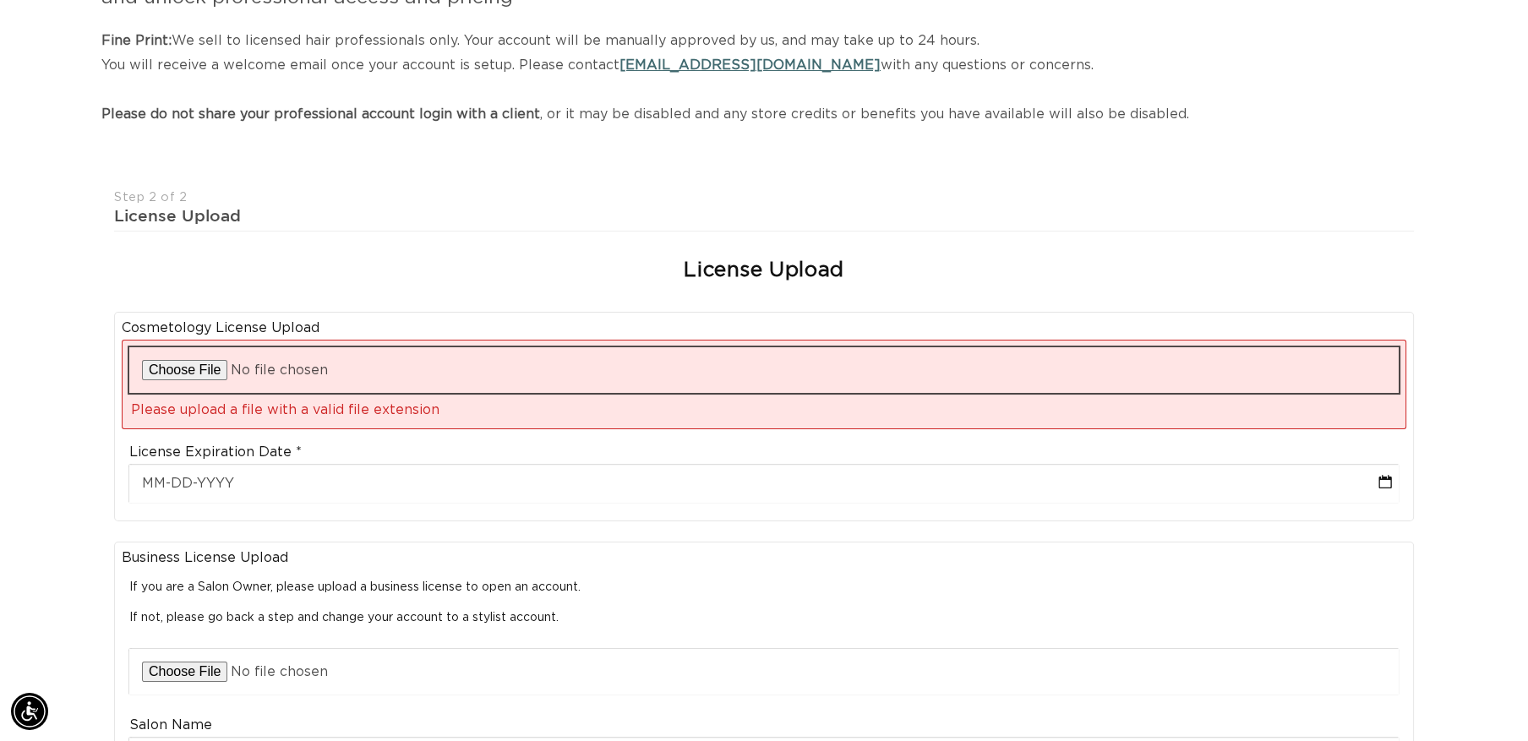
click at [169, 365] on input "file" at bounding box center [763, 370] width 1269 height 46
click at [226, 377] on input "file" at bounding box center [763, 370] width 1269 height 46
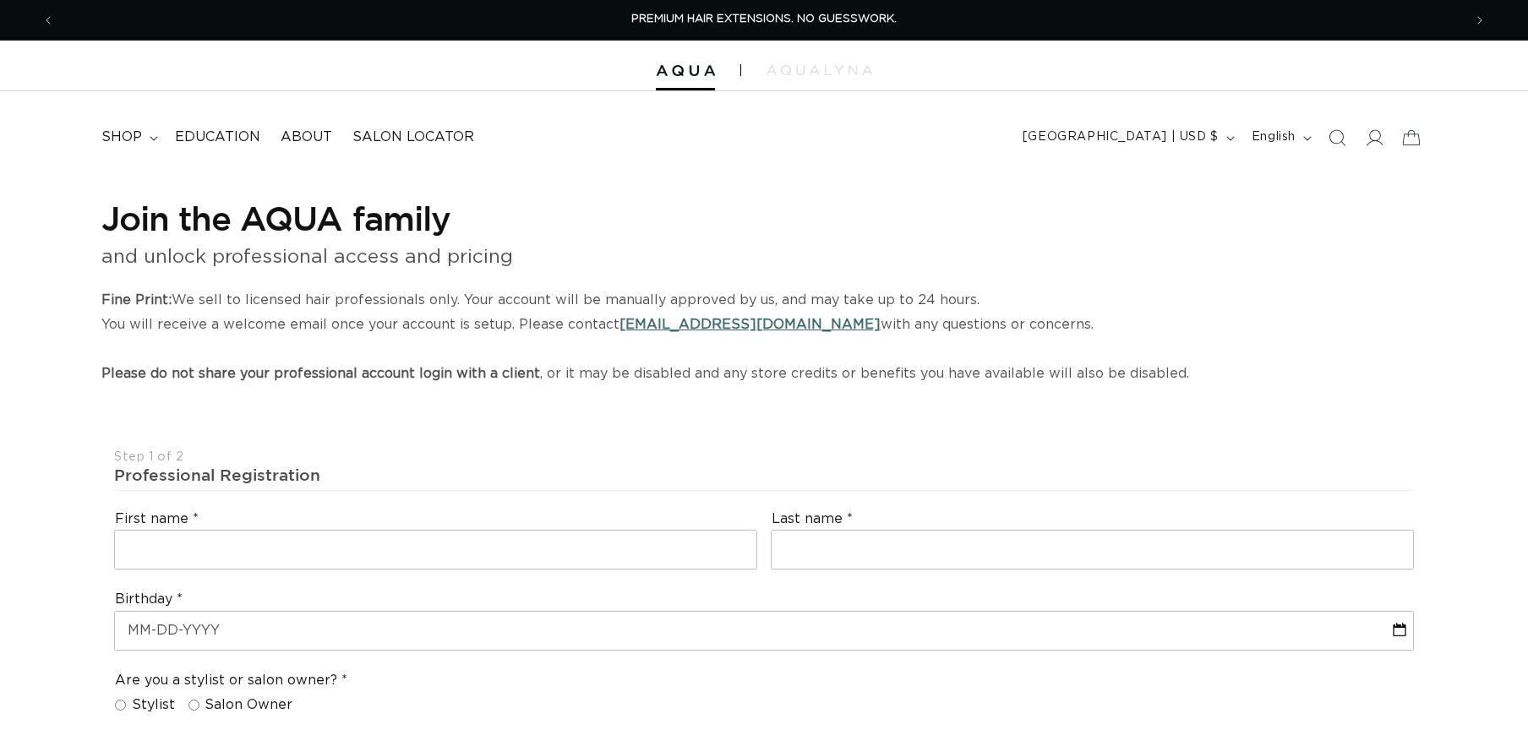
select select "US"
select select "[GEOGRAPHIC_DATA]"
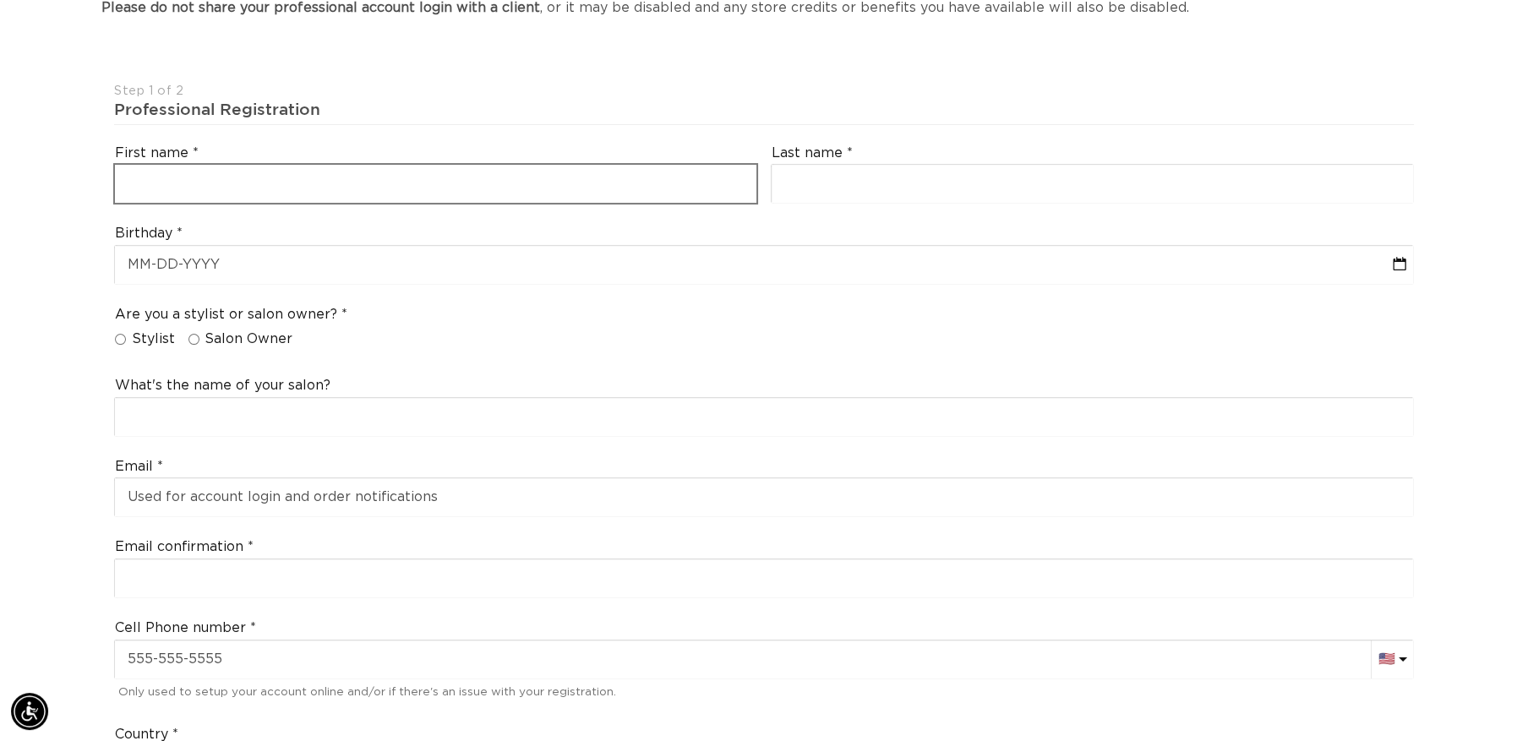
scroll to position [0, 1407]
click at [214, 183] on input "text" at bounding box center [435, 184] width 641 height 38
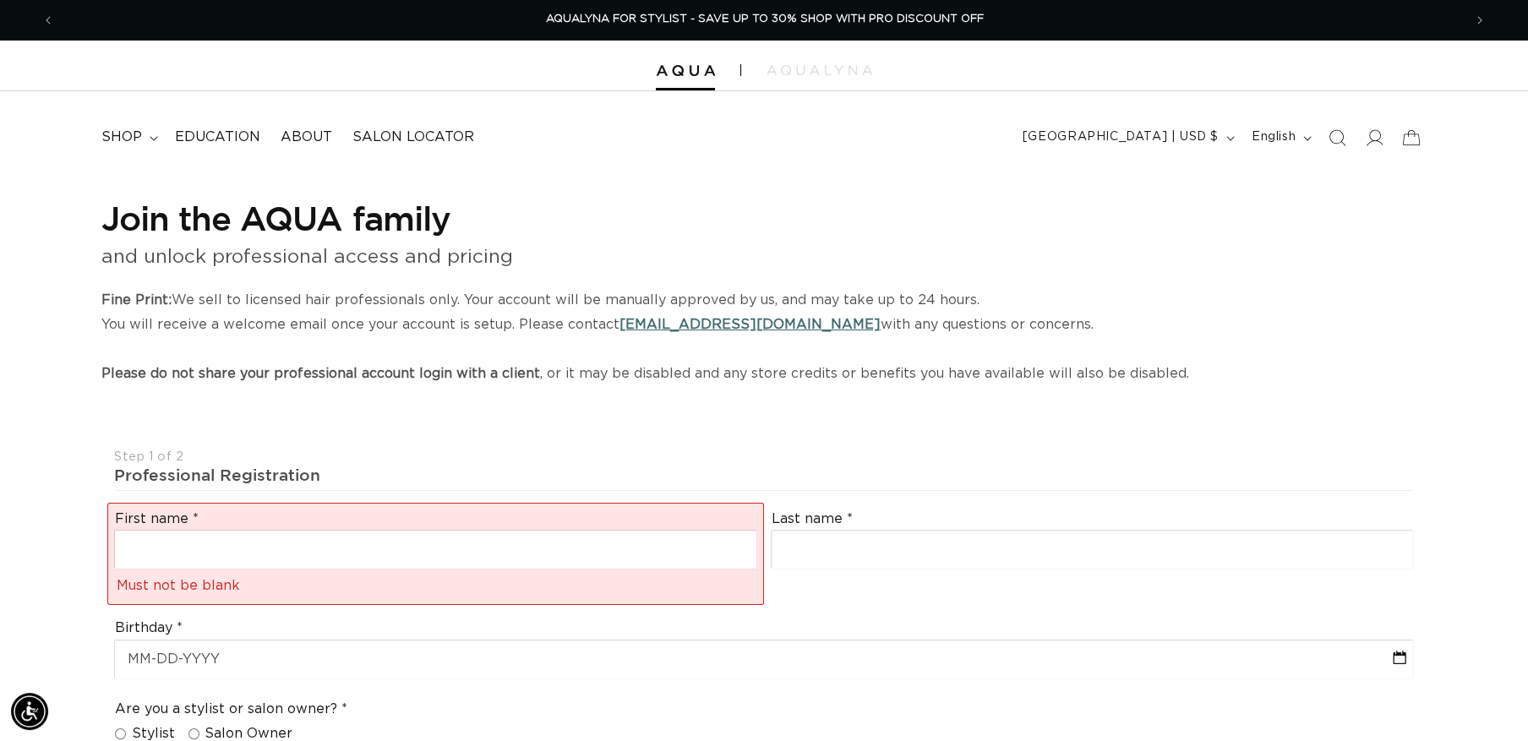
scroll to position [0, 0]
